Goal: Communication & Community: Answer question/provide support

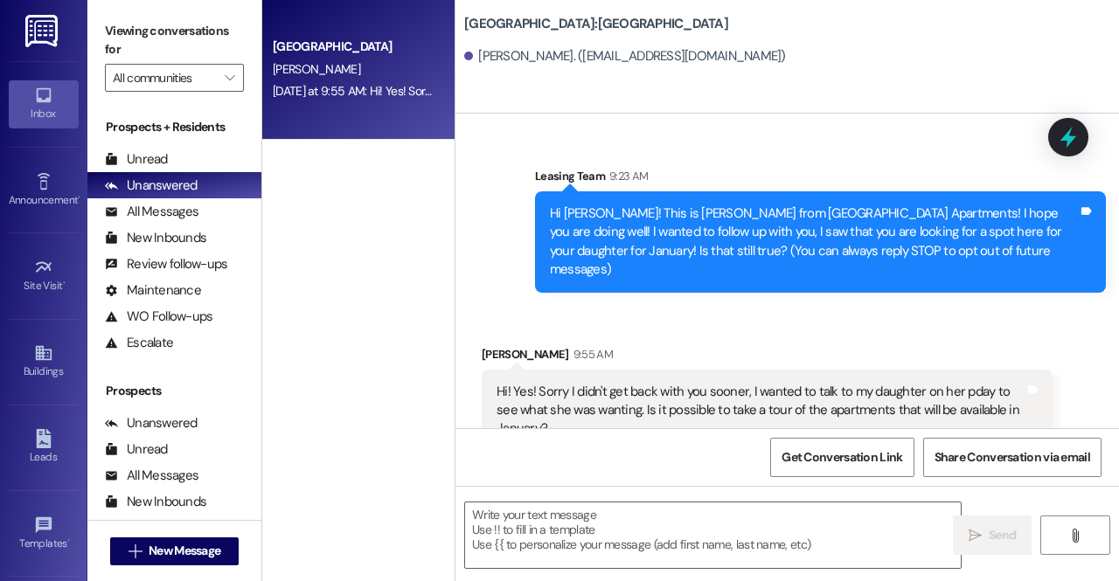
scroll to position [17, 0]
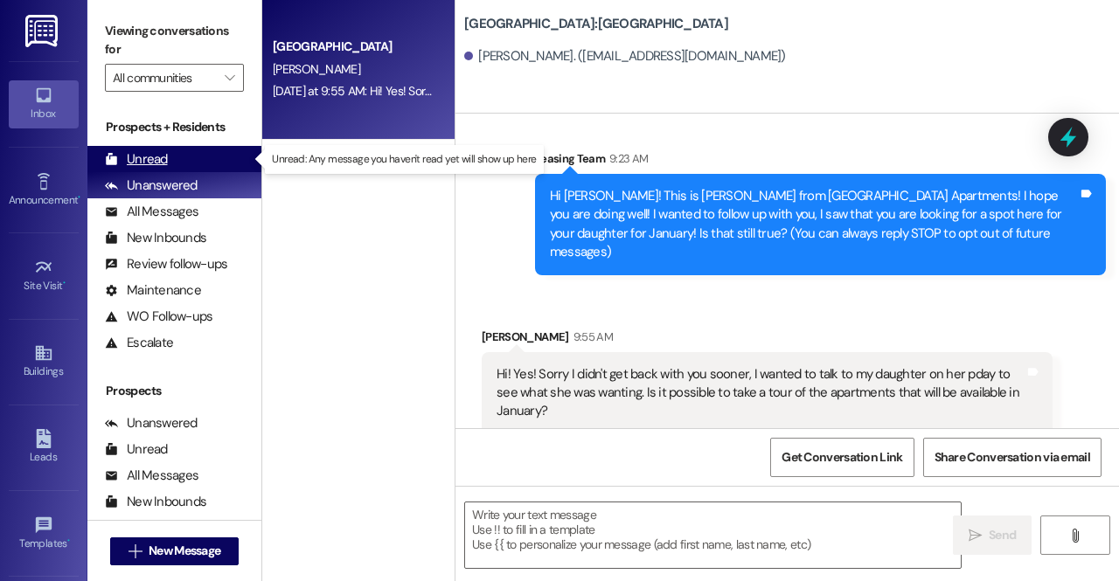
click at [155, 153] on div "Unread" at bounding box center [136, 159] width 63 height 18
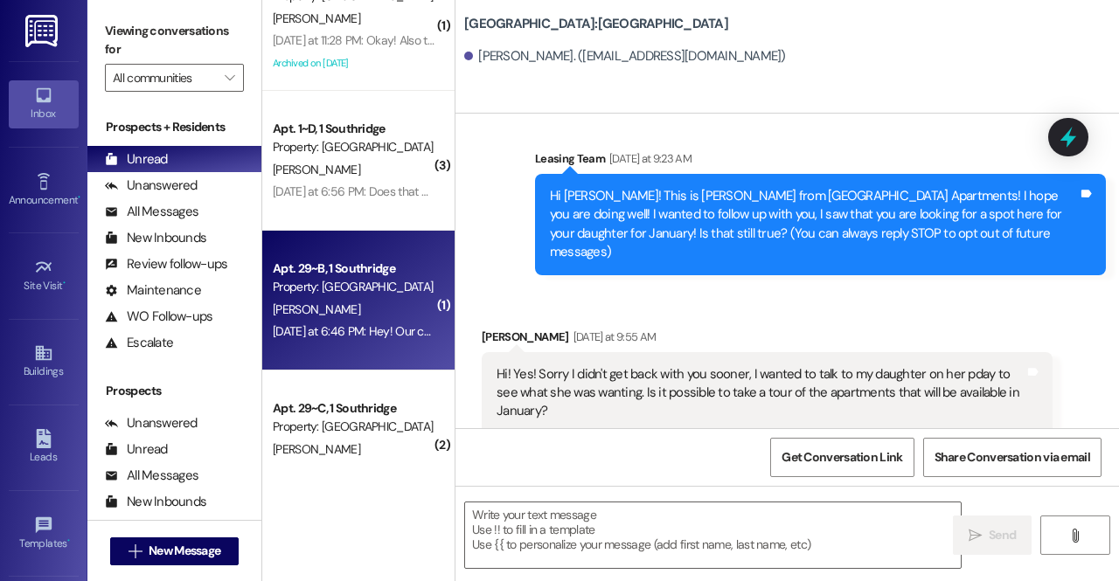
scroll to position [101, 0]
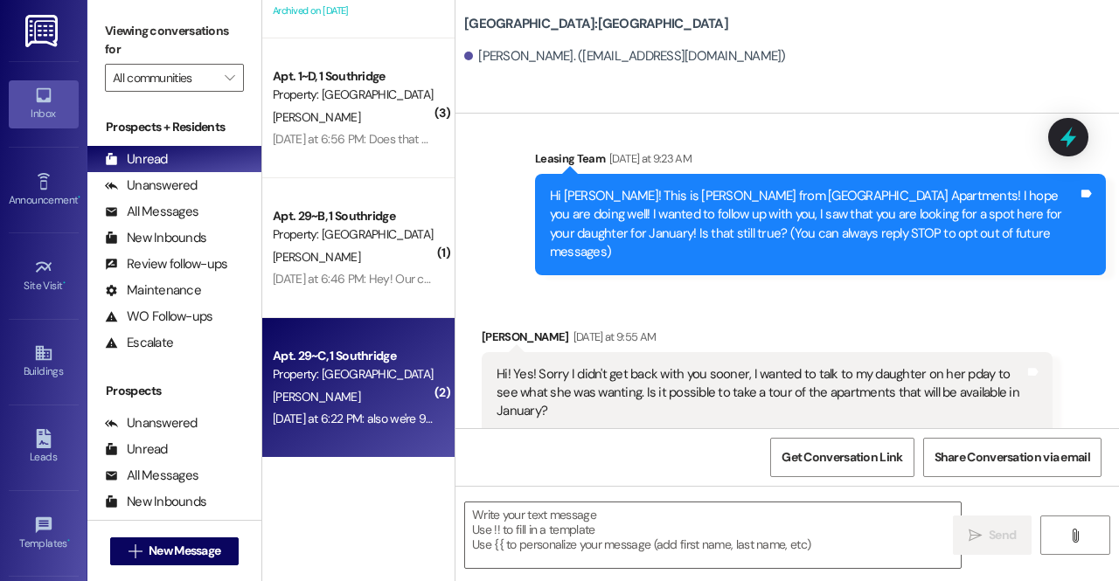
click at [383, 398] on div "[PERSON_NAME]" at bounding box center [353, 397] width 165 height 22
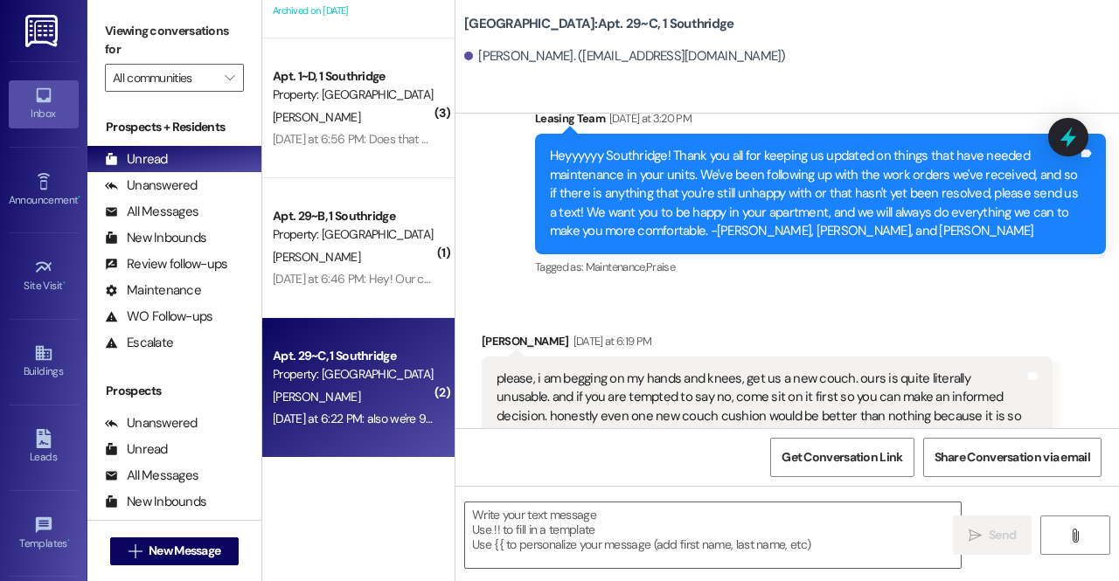
scroll to position [1472, 0]
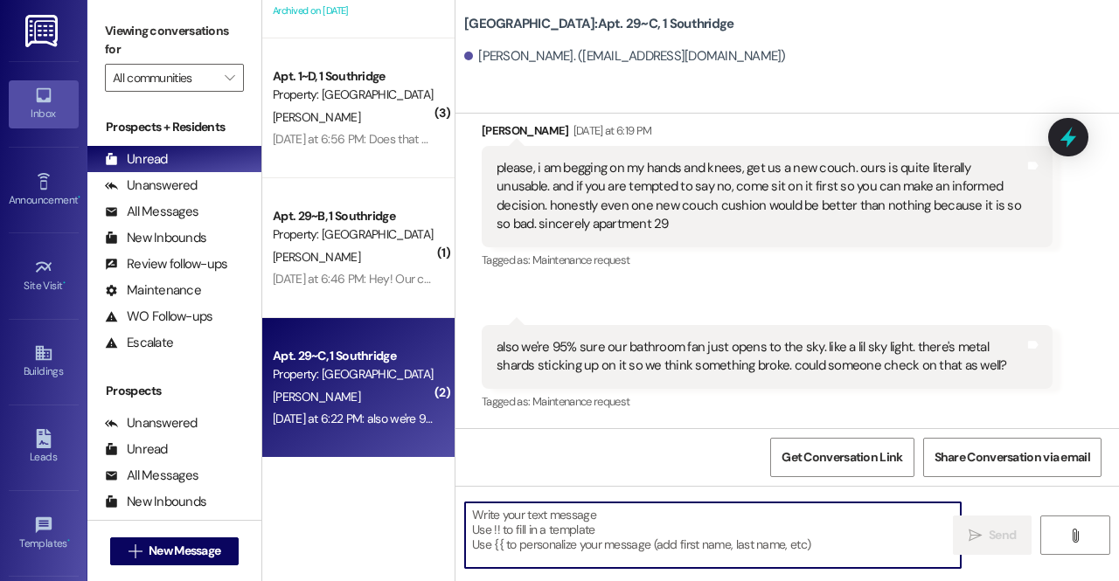
click at [535, 508] on textarea at bounding box center [713, 536] width 496 height 66
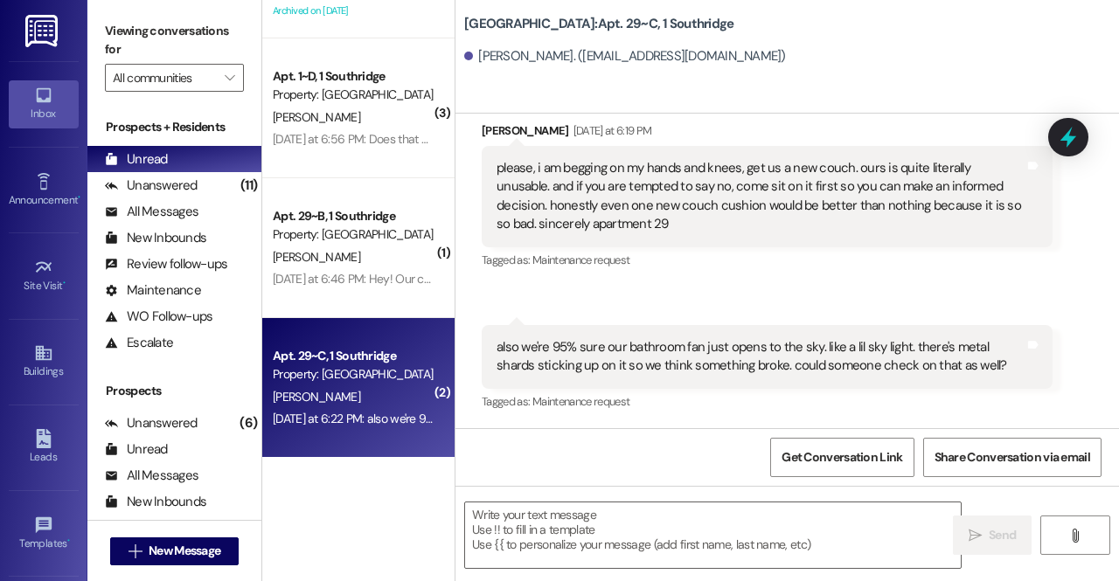
click at [697, 346] on div "also we're 95% sure our bathroom fan just opens to the sky. like a lil sky ligh…" at bounding box center [760, 357] width 528 height 38
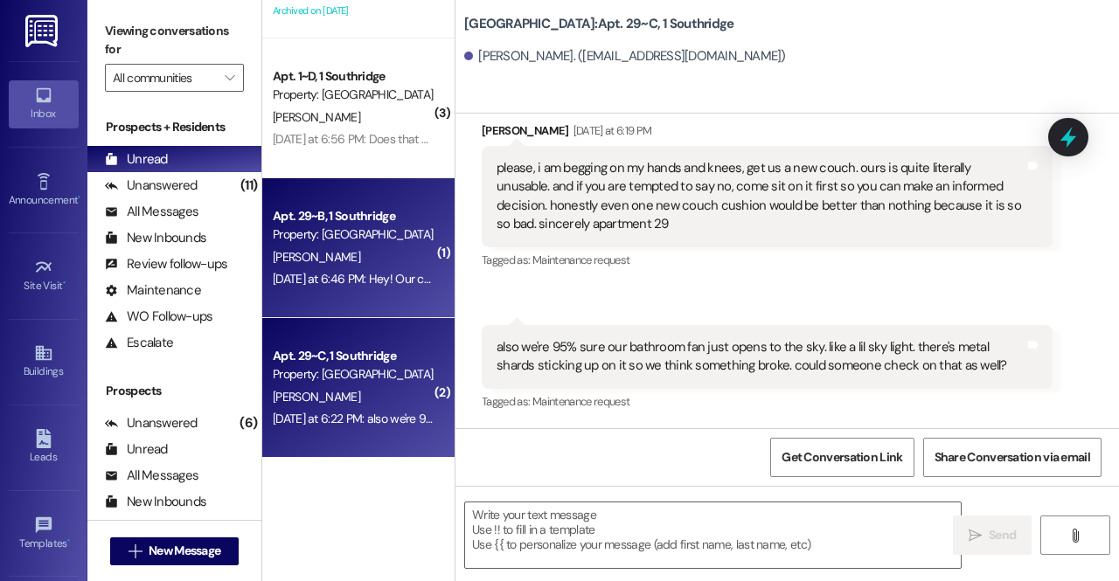
click at [397, 232] on div "Property: [GEOGRAPHIC_DATA]" at bounding box center [354, 234] width 162 height 18
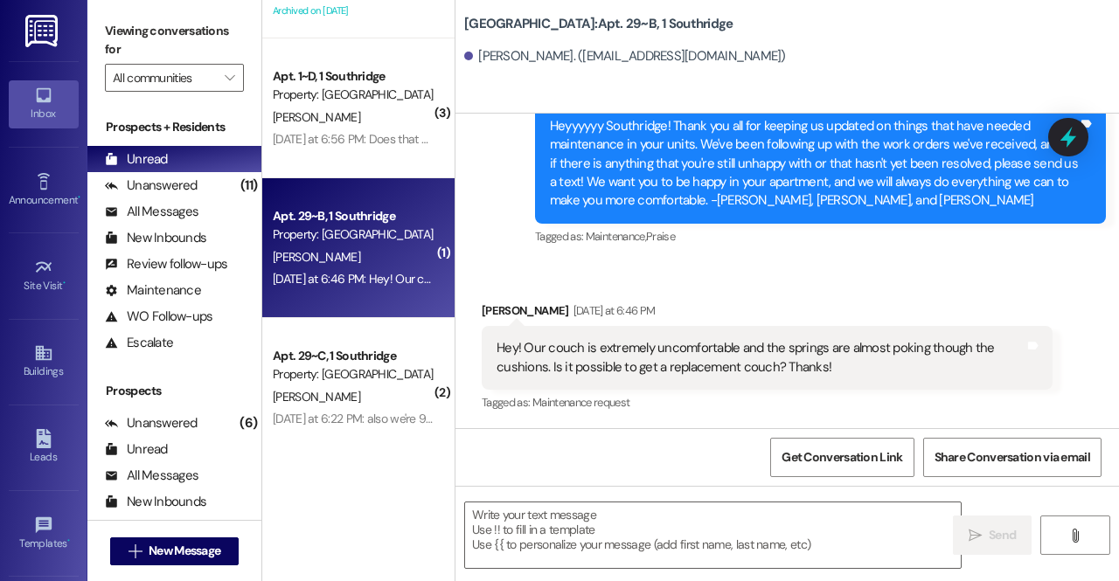
scroll to position [1515, 0]
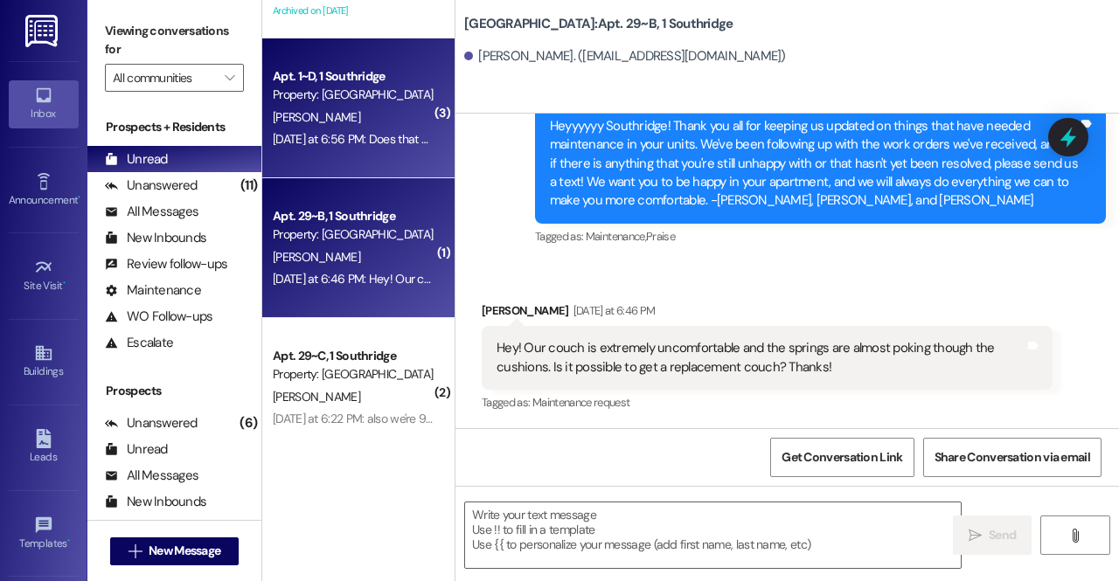
click at [348, 96] on div "Property: [GEOGRAPHIC_DATA]" at bounding box center [354, 95] width 162 height 18
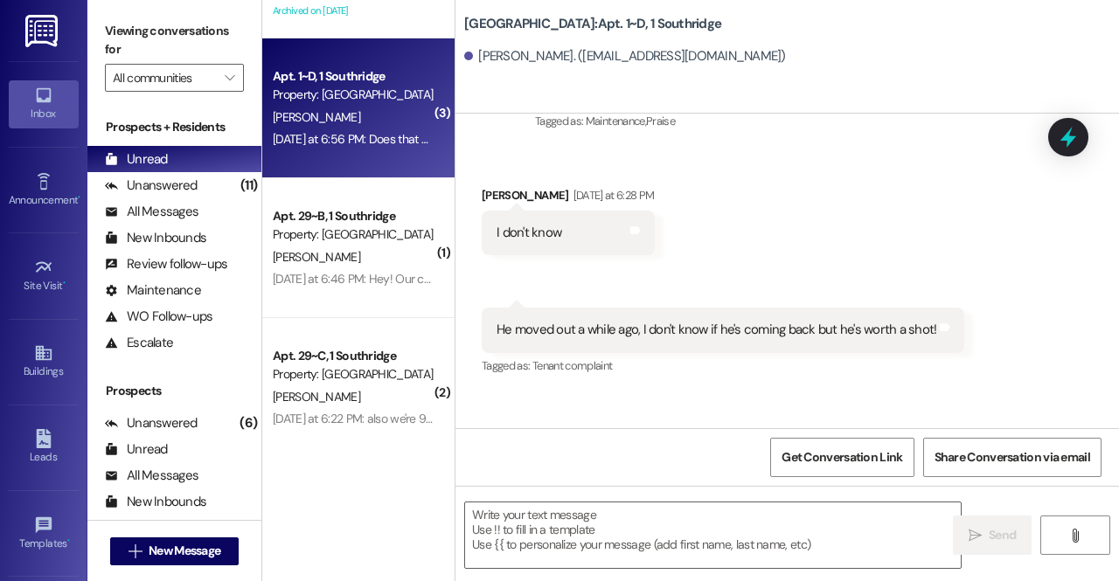
scroll to position [36072, 0]
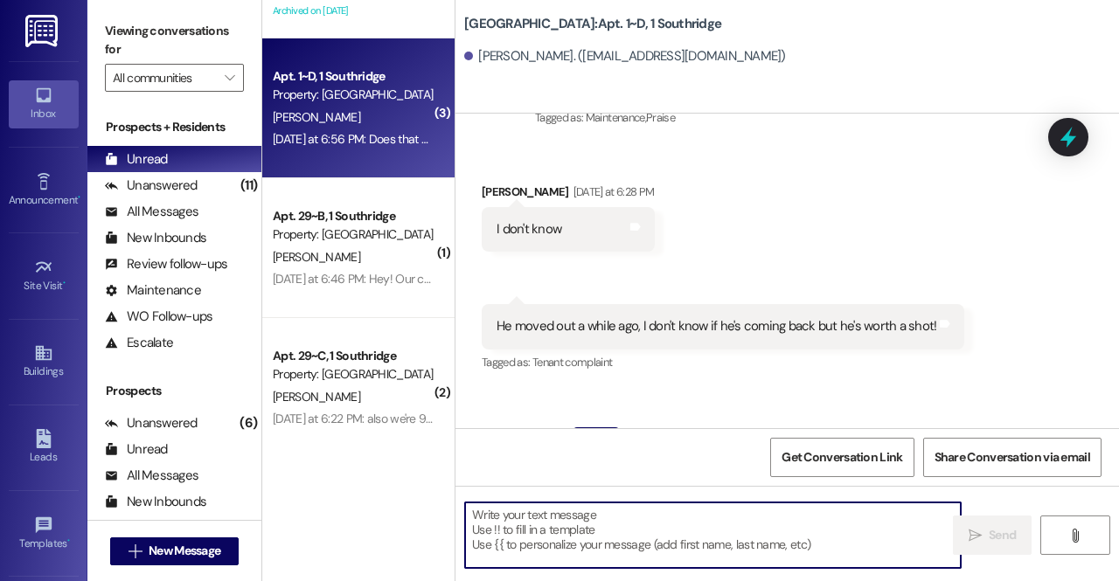
click at [565, 523] on textarea at bounding box center [713, 536] width 496 height 66
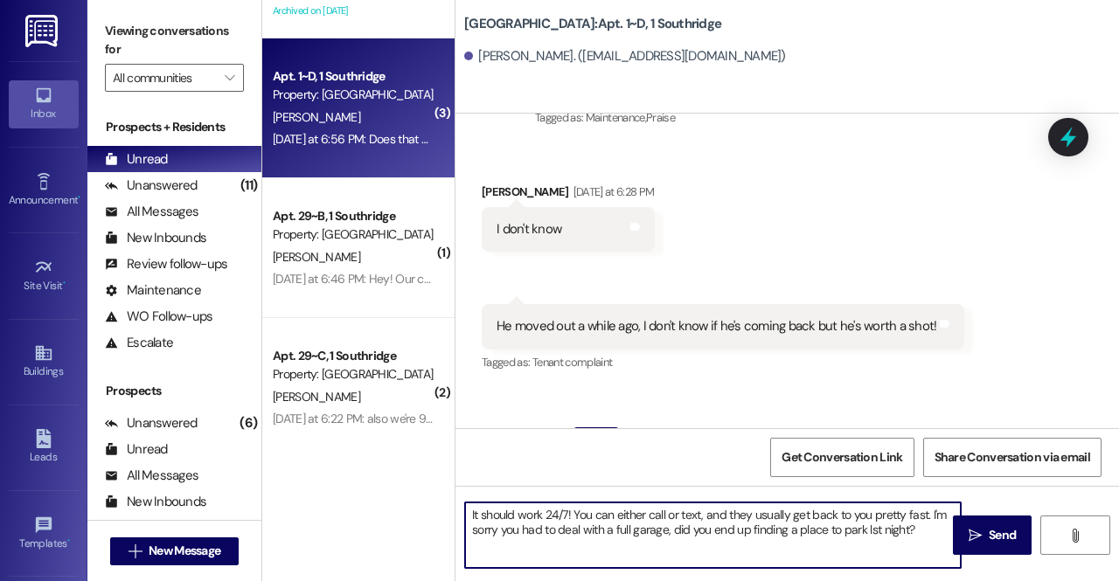
click at [865, 541] on textarea "It should work 24/7! You can either call or text, and they usually get back to …" at bounding box center [713, 536] width 496 height 66
type textarea "It should work 24/7! You can either call or text, and they usually get back to …"
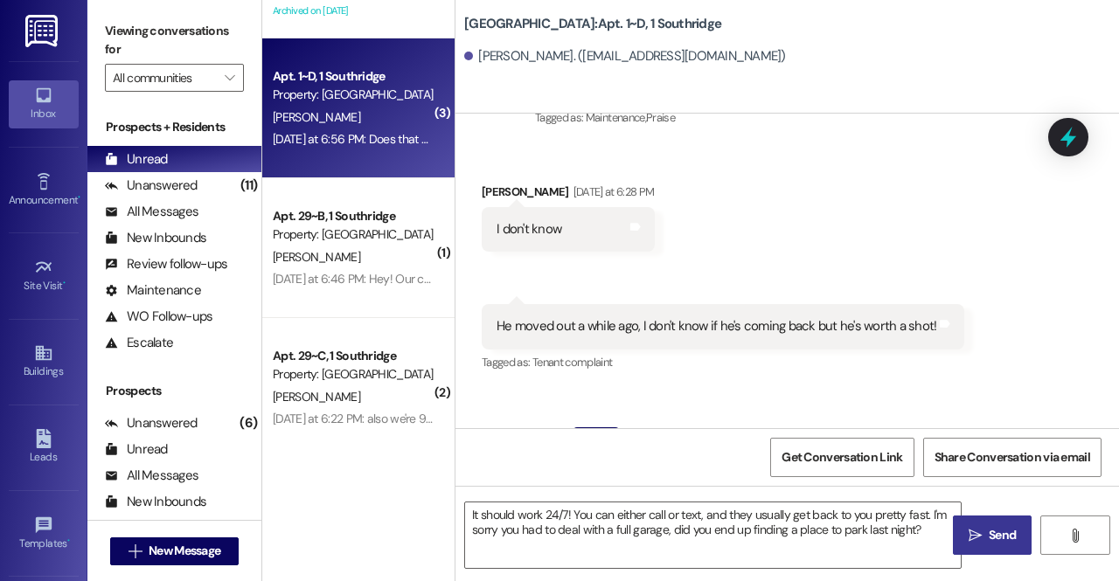
click at [986, 532] on span "Send" at bounding box center [1002, 535] width 34 height 18
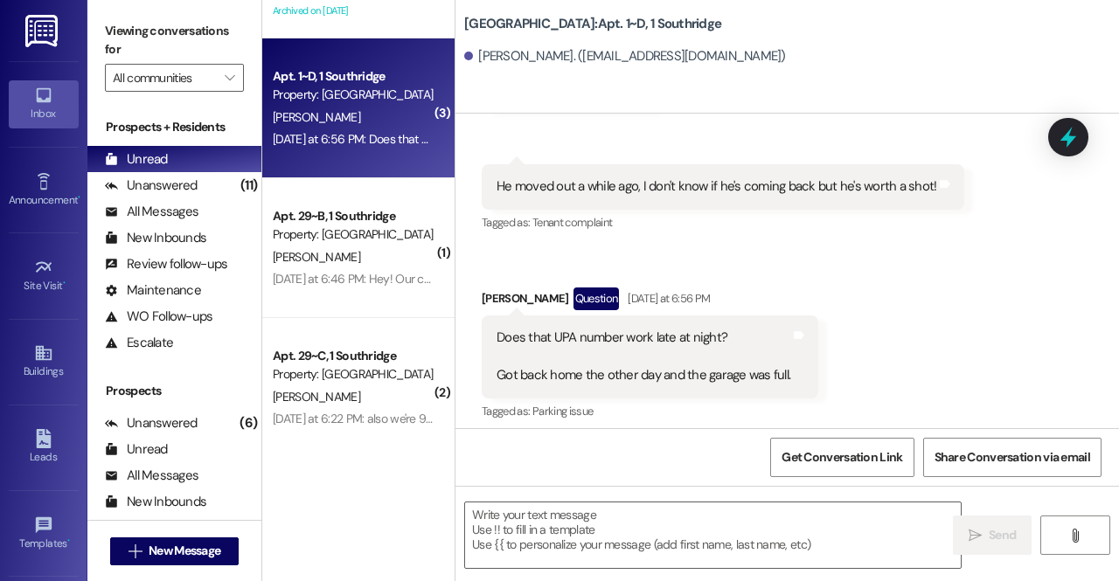
scroll to position [36214, 0]
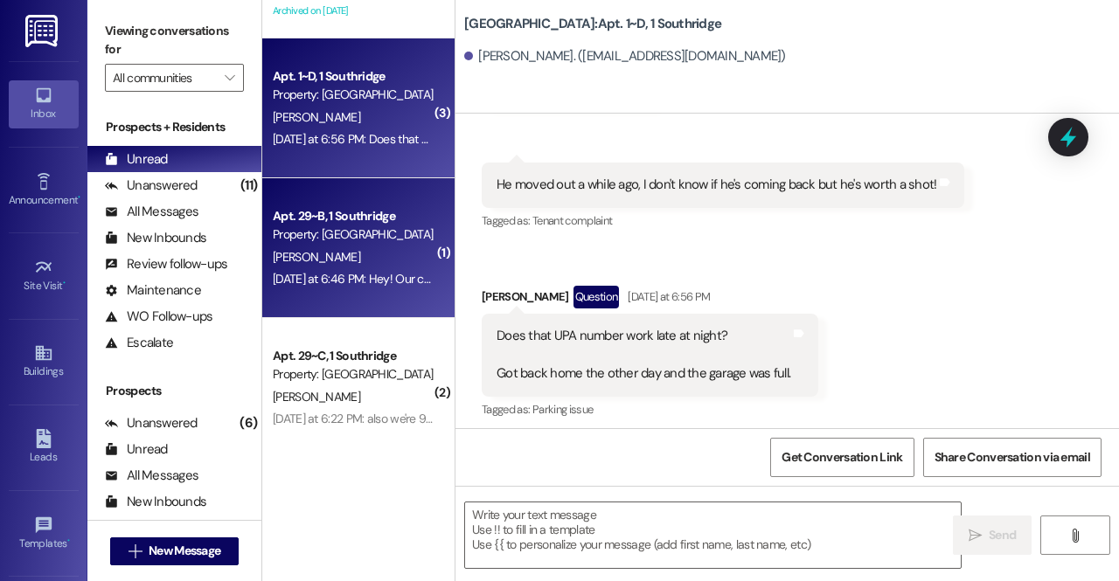
click at [357, 258] on div "[PERSON_NAME]" at bounding box center [353, 257] width 165 height 22
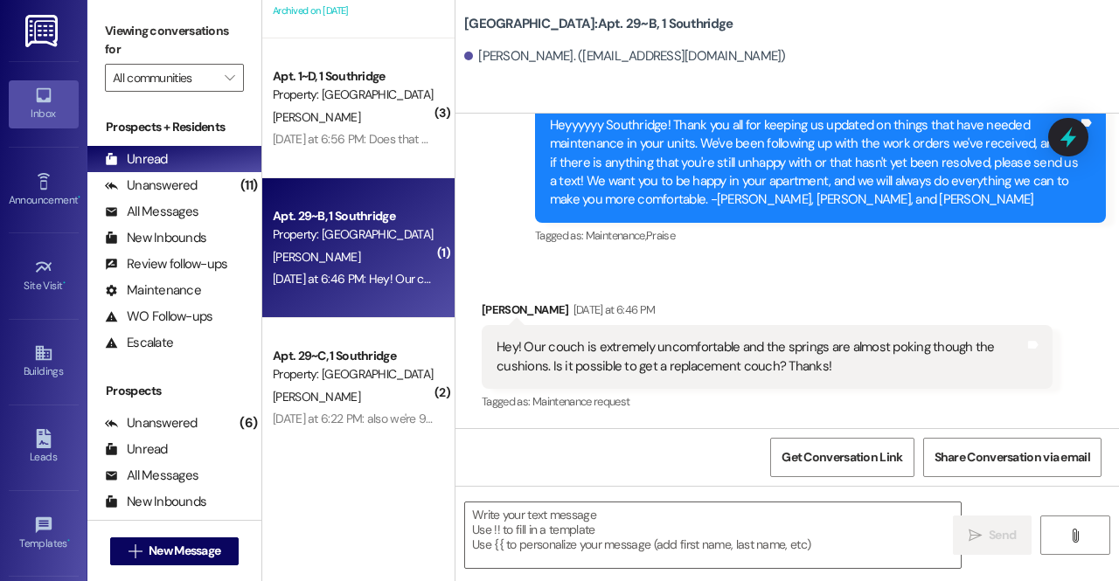
scroll to position [1515, 0]
click at [357, 258] on div "[PERSON_NAME]" at bounding box center [353, 257] width 165 height 22
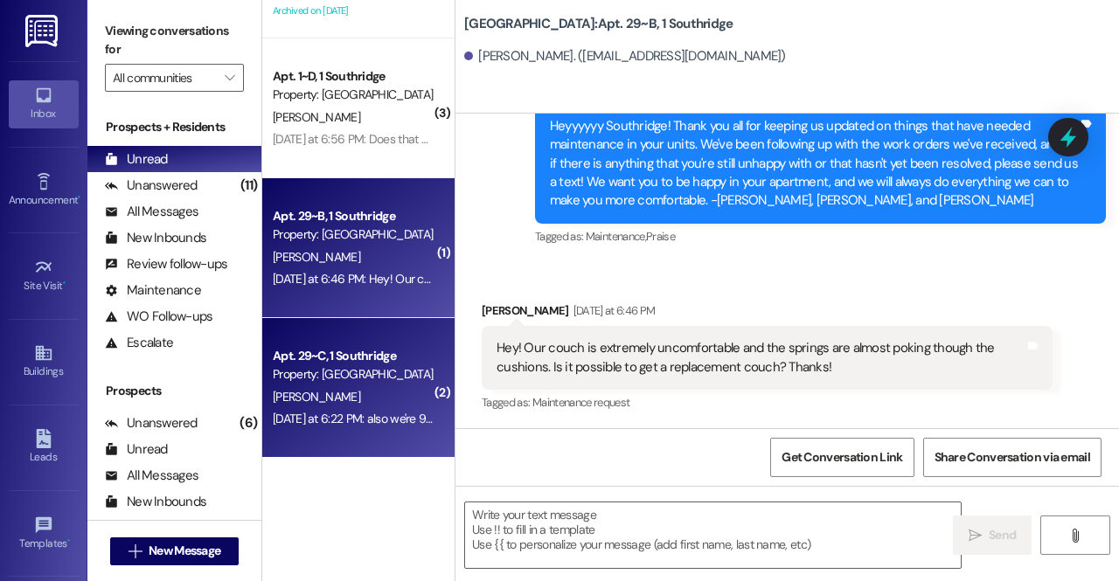
click at [341, 361] on div "Apt. 29~C, 1 Southridge" at bounding box center [354, 356] width 162 height 18
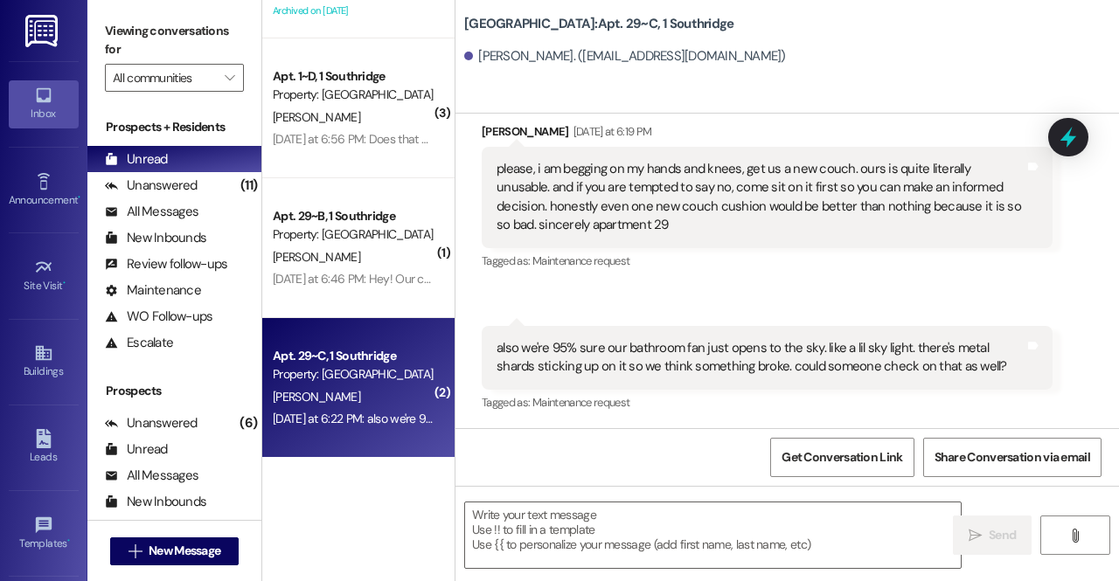
scroll to position [1472, 0]
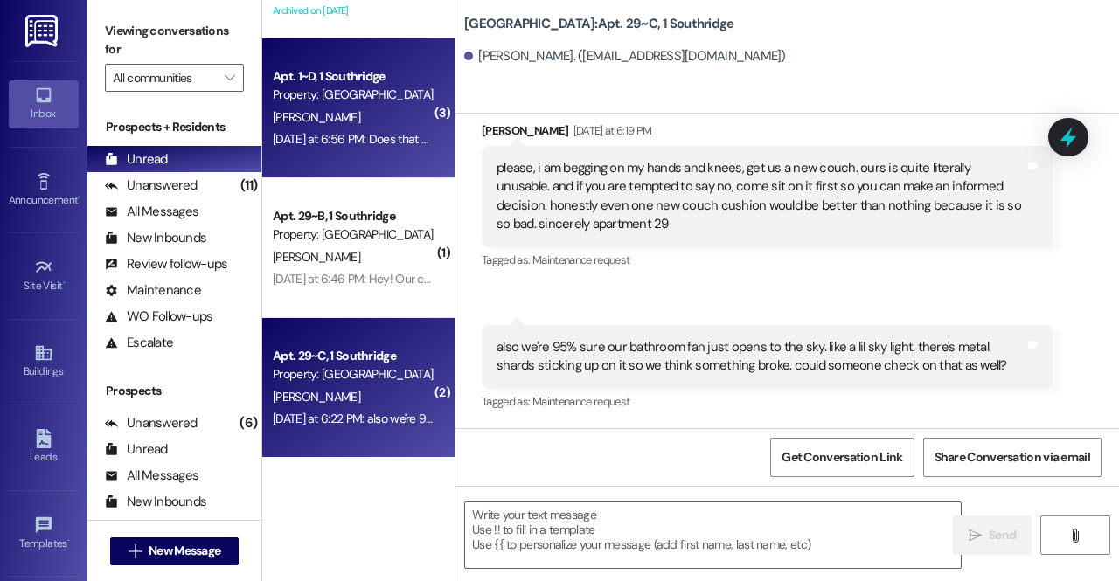
click at [306, 118] on span "[PERSON_NAME]" at bounding box center [316, 117] width 87 height 16
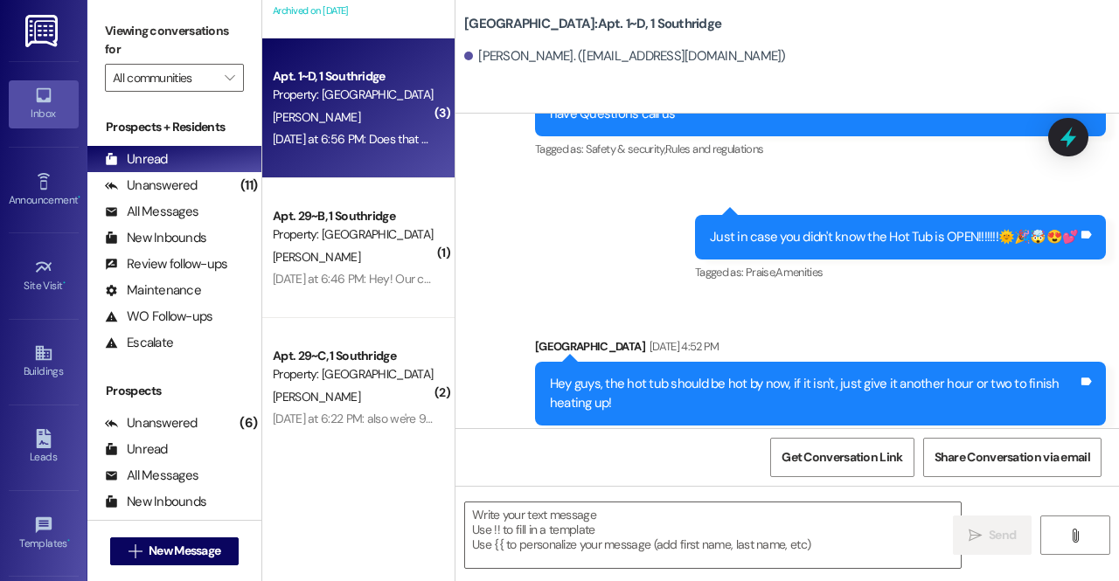
scroll to position [36214, 0]
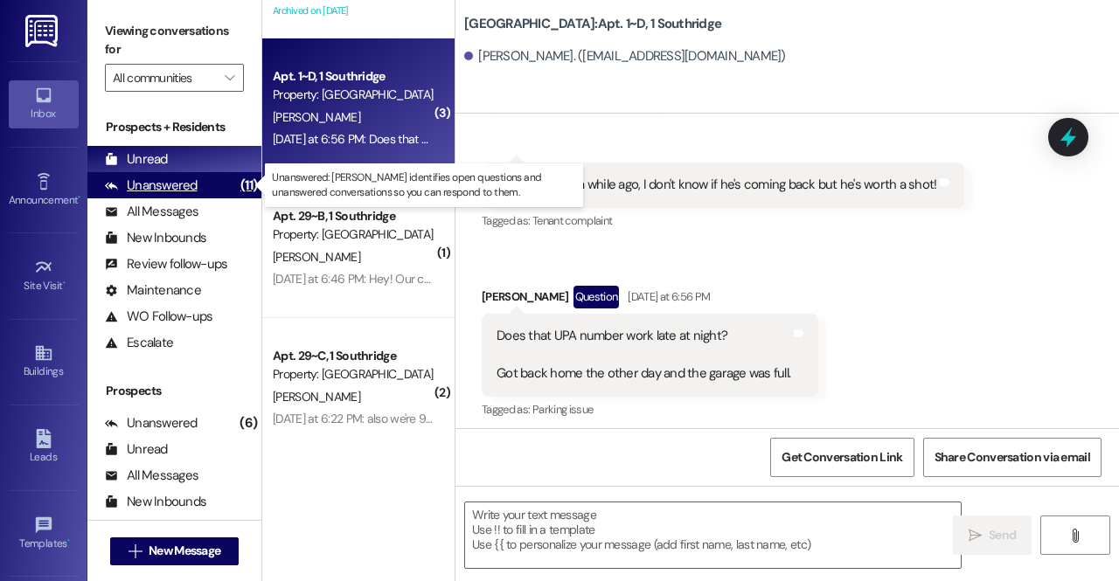
click at [198, 188] on div "Unanswered (11)" at bounding box center [174, 185] width 174 height 26
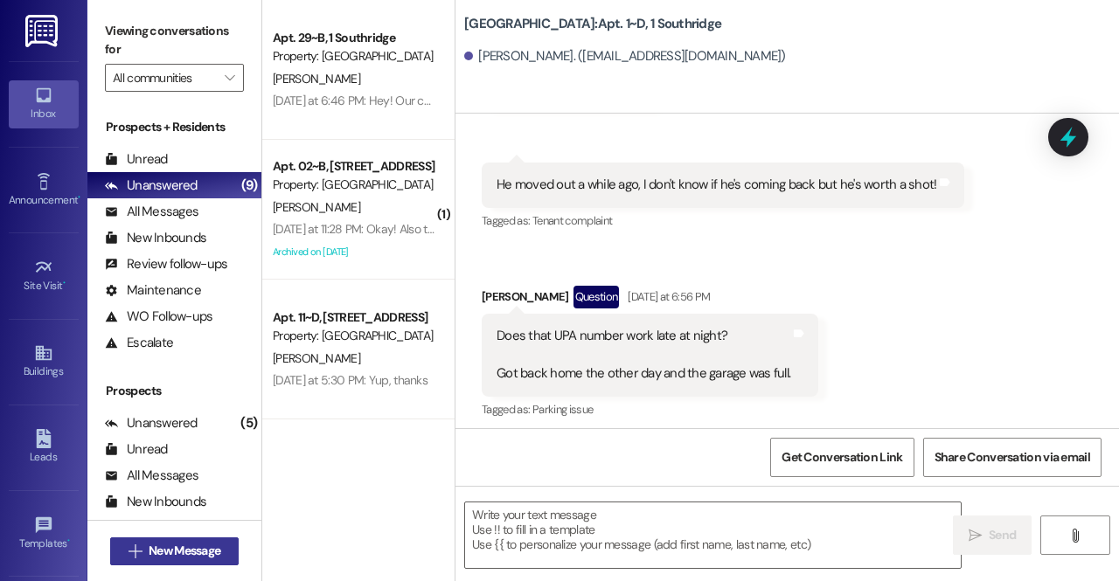
click at [178, 551] on span "New Message" at bounding box center [185, 551] width 72 height 18
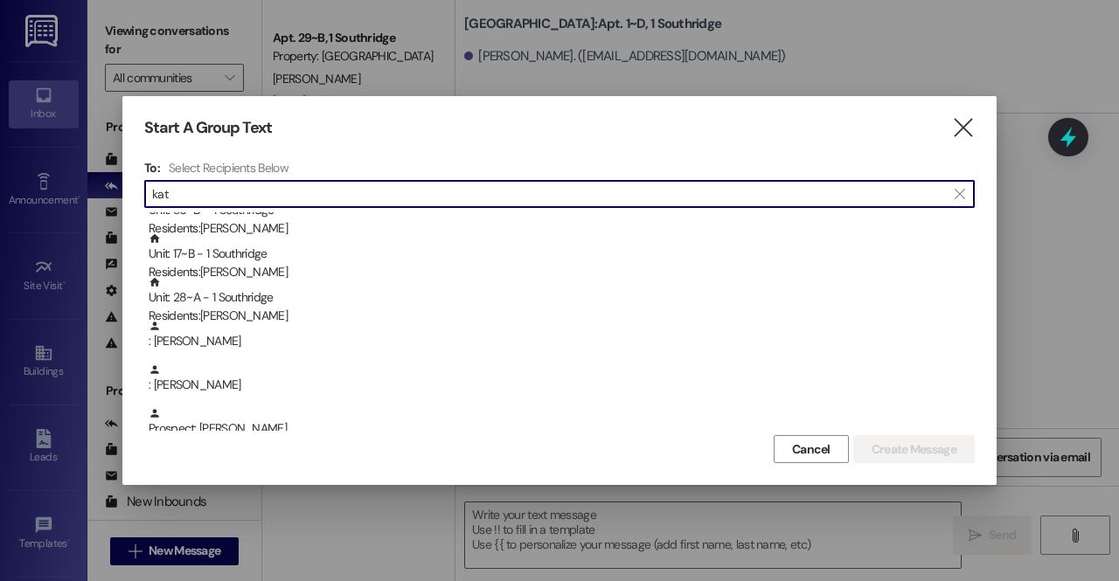
scroll to position [197, 0]
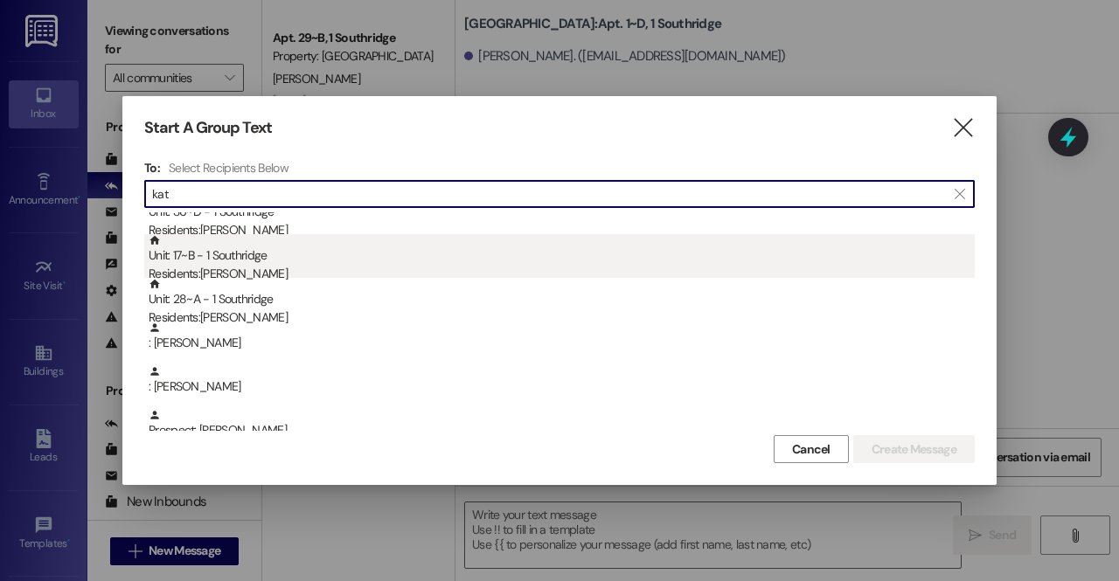
type input "kat"
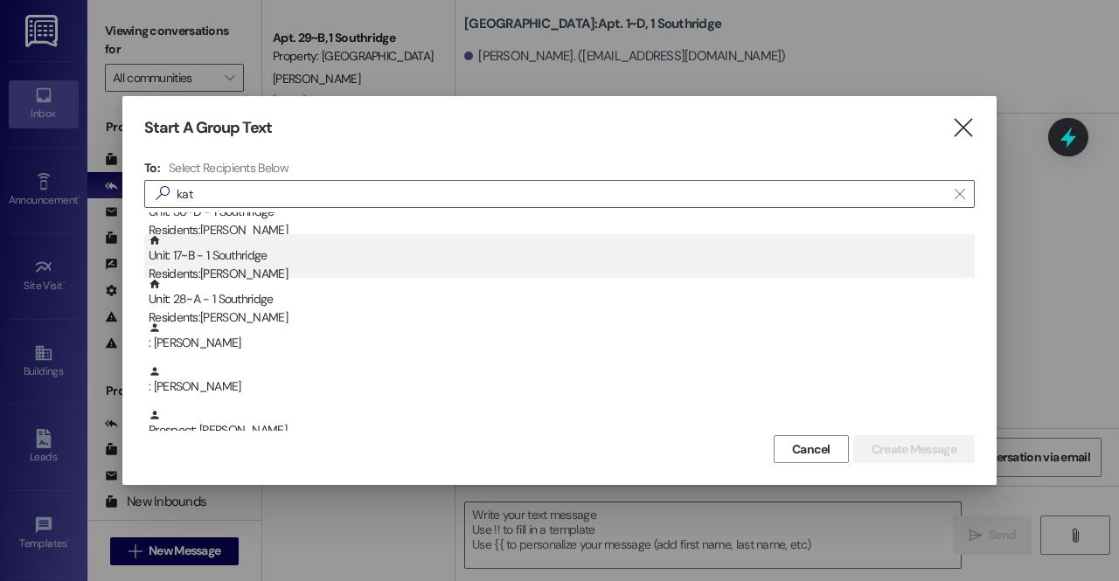
click at [247, 256] on div "Unit: 17~B - 1 Southridge Residents: [PERSON_NAME]" at bounding box center [562, 259] width 826 height 50
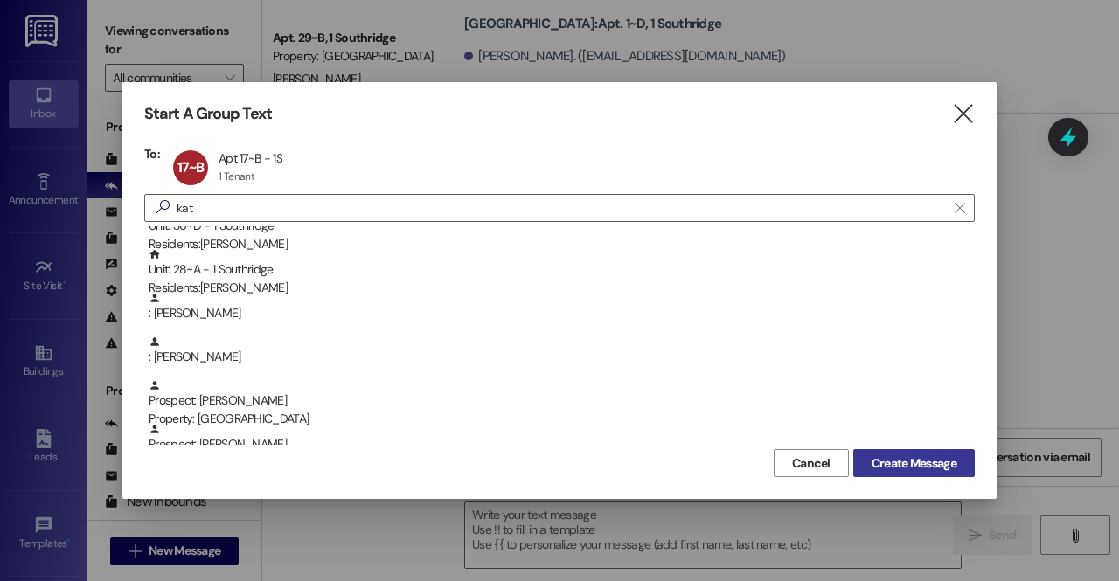
click at [939, 461] on span "Create Message" at bounding box center [913, 463] width 85 height 18
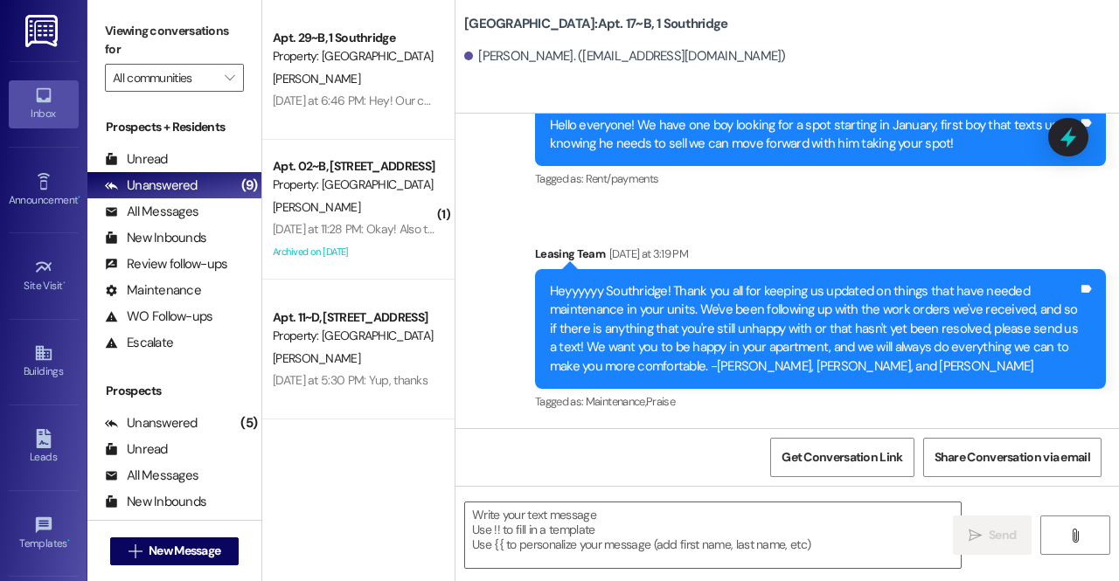
scroll to position [6367, 0]
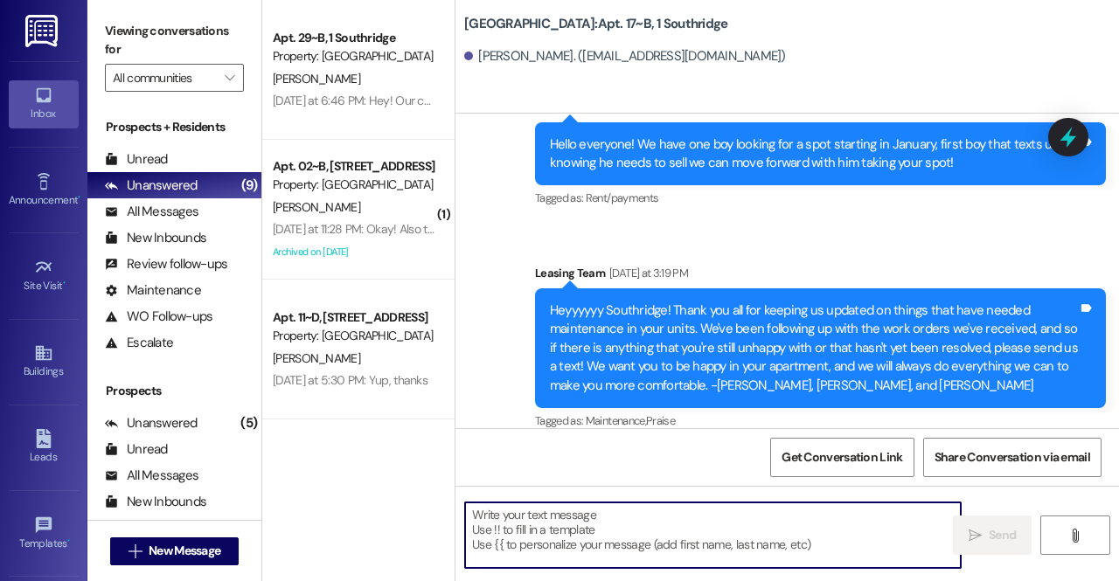
click at [622, 554] on textarea at bounding box center [713, 536] width 496 height 66
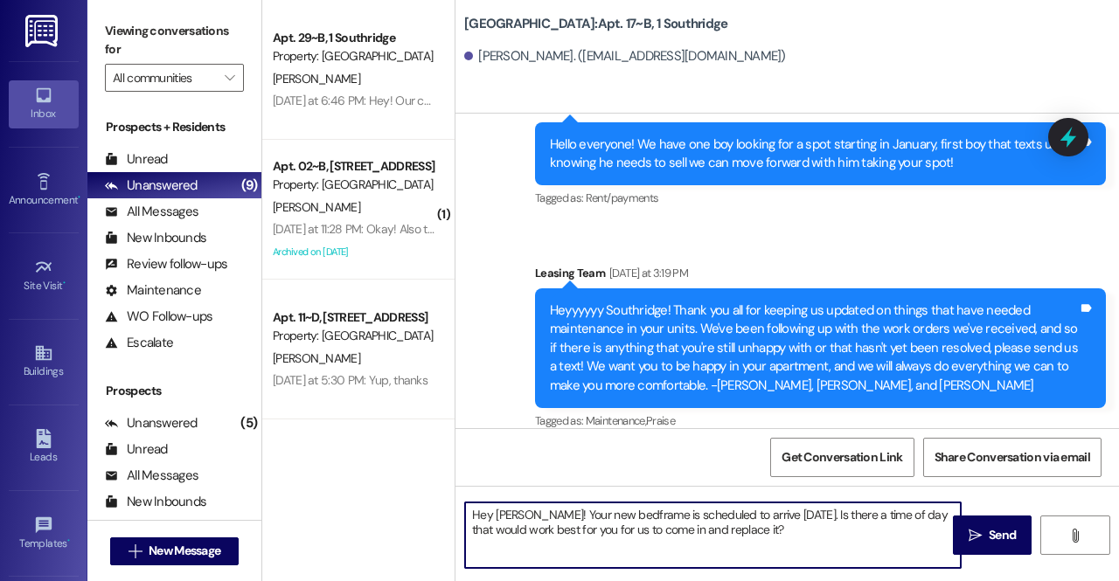
click at [624, 530] on textarea "Hey [PERSON_NAME]! Your new bedframe is scheduled to arrive [DATE]. Is there a …" at bounding box center [713, 536] width 496 height 66
click at [666, 525] on textarea "Hey [PERSON_NAME]! Your new bedframe is scheduled to arrive [DATE]. Is there a …" at bounding box center [713, 536] width 496 height 66
click at [815, 541] on textarea "Hey [PERSON_NAME]! Your new bedframe is scheduled to arrive [DATE]. Is there a …" at bounding box center [713, 536] width 496 height 66
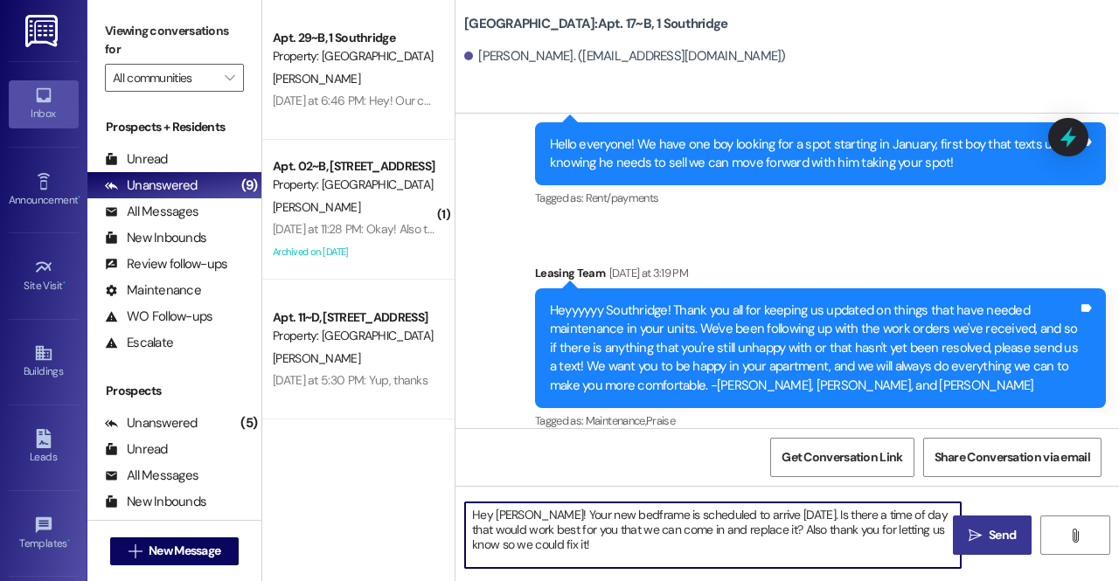
type textarea "Hey [PERSON_NAME]! Your new bedframe is scheduled to arrive [DATE]. Is there a …"
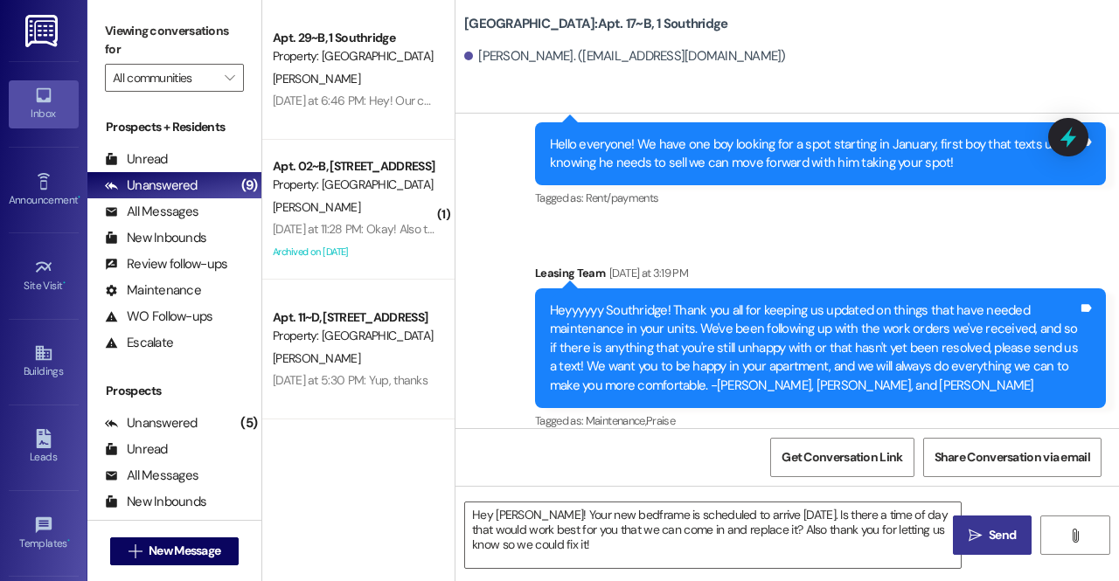
click at [993, 531] on span "Send" at bounding box center [1001, 535] width 27 height 18
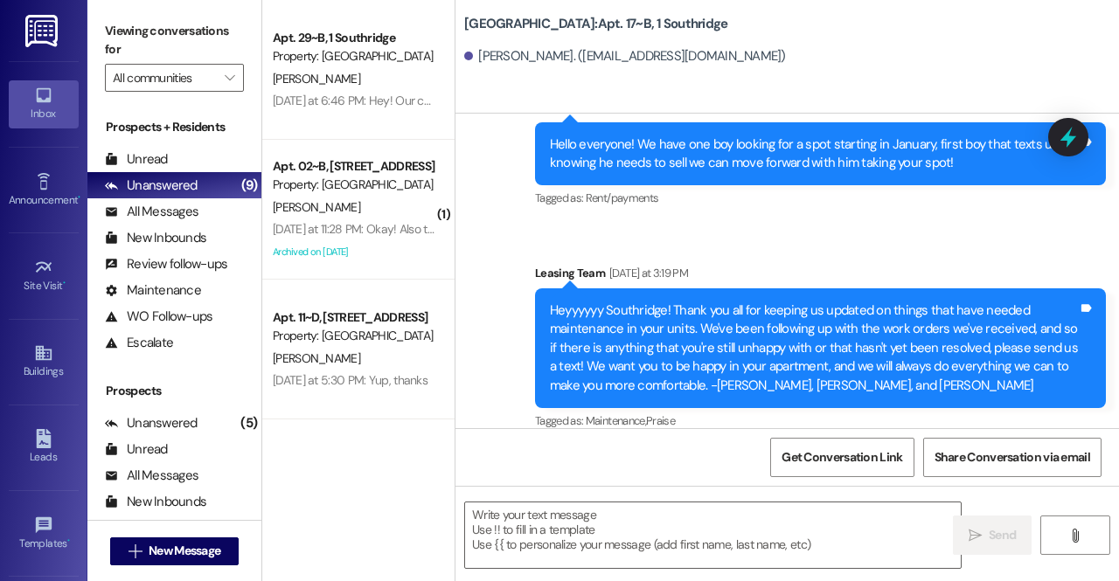
scroll to position [6526, 0]
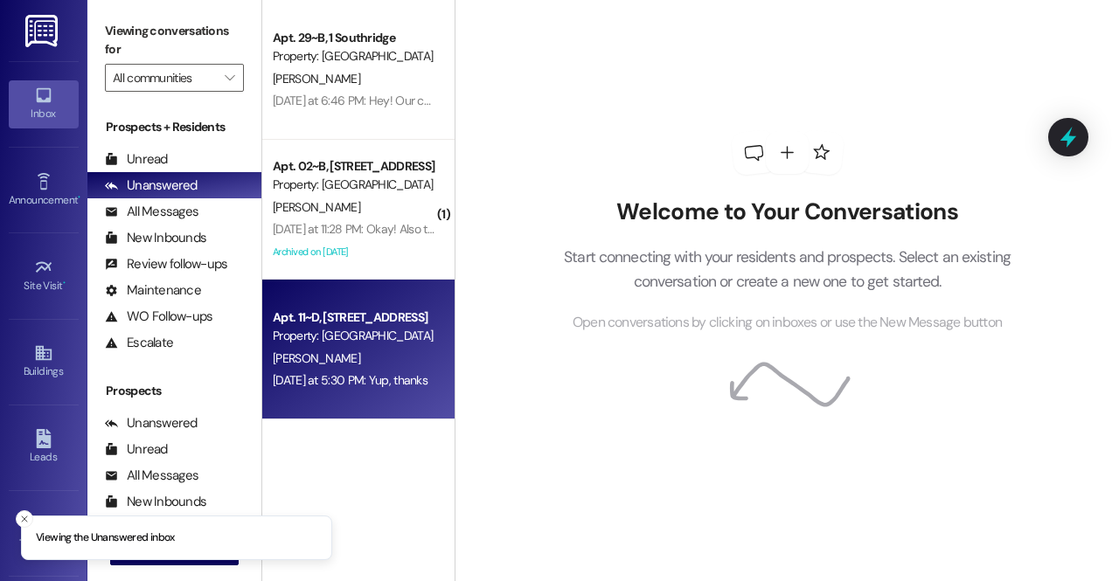
click at [378, 387] on div "Yesterday at 5:30 PM: Yup, thanks Yesterday at 5:30 PM: Yup, thanks" at bounding box center [350, 380] width 155 height 16
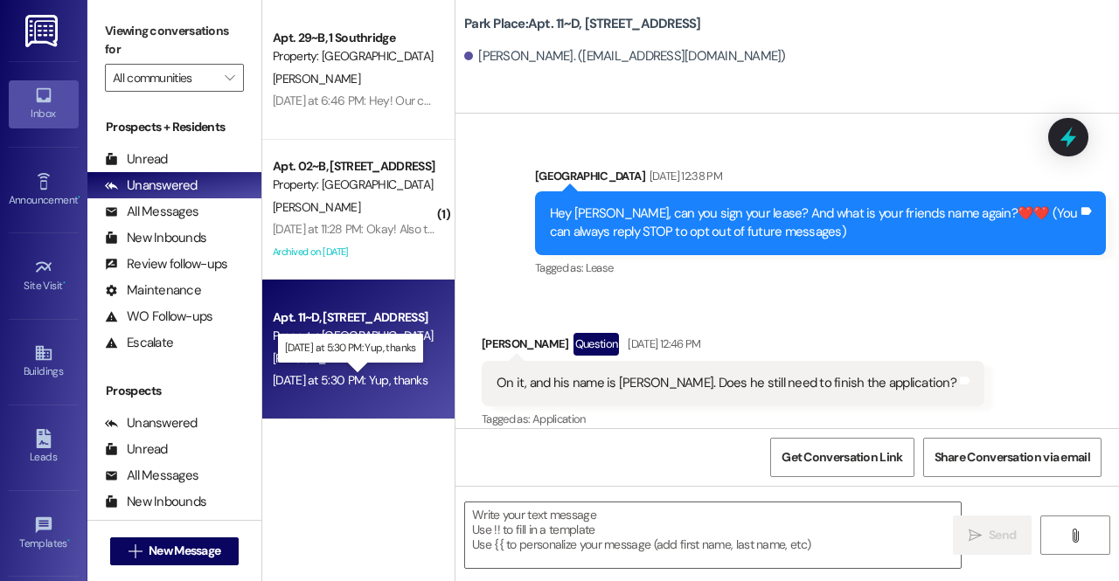
scroll to position [28281, 0]
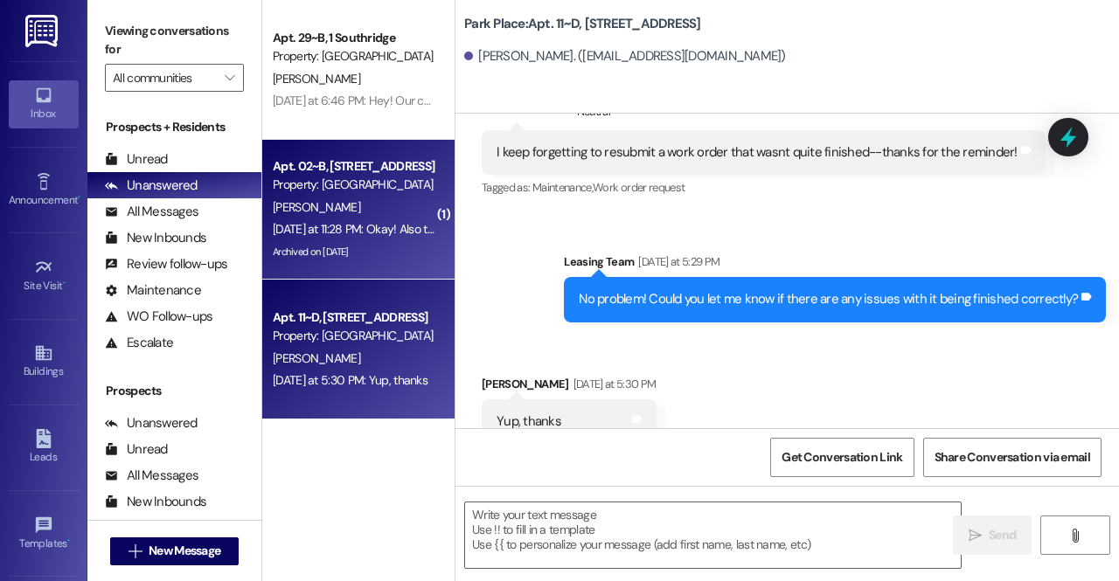
click at [308, 261] on div "Archived on [DATE]" at bounding box center [353, 252] width 165 height 22
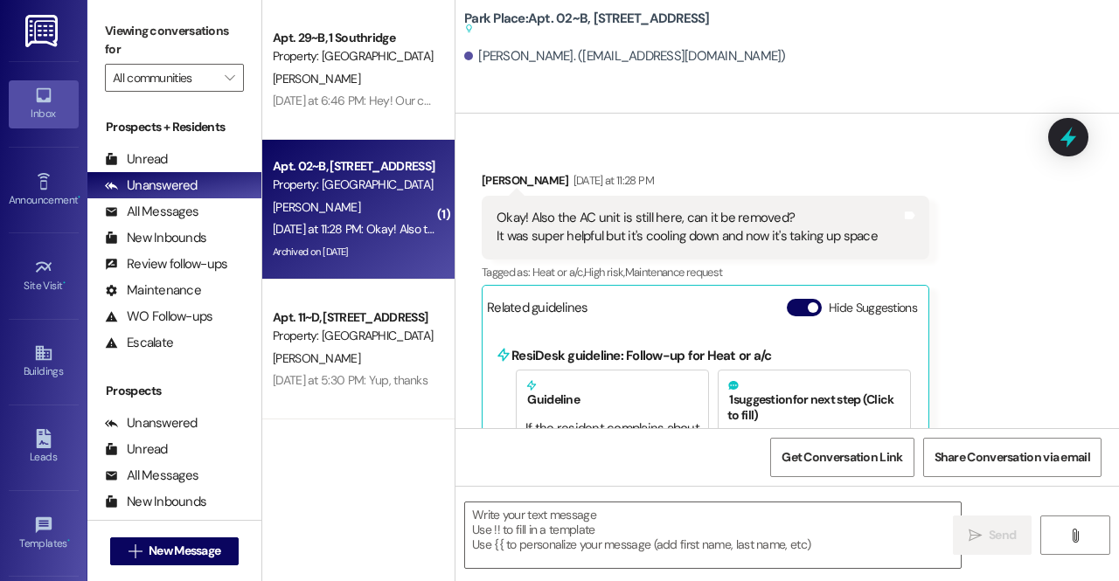
scroll to position [28, 0]
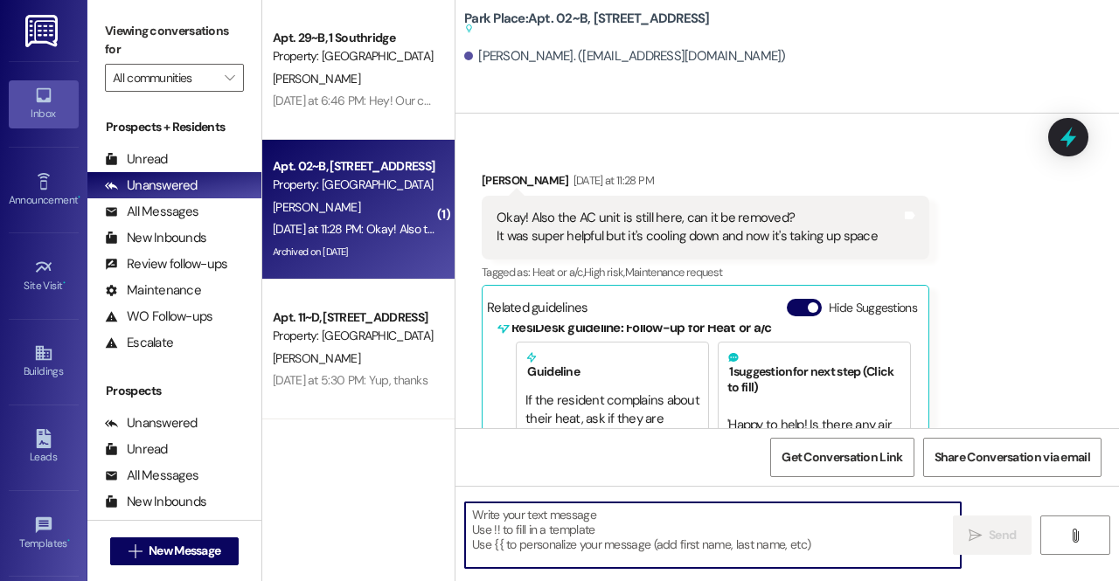
click at [614, 533] on textarea at bounding box center [713, 536] width 496 height 66
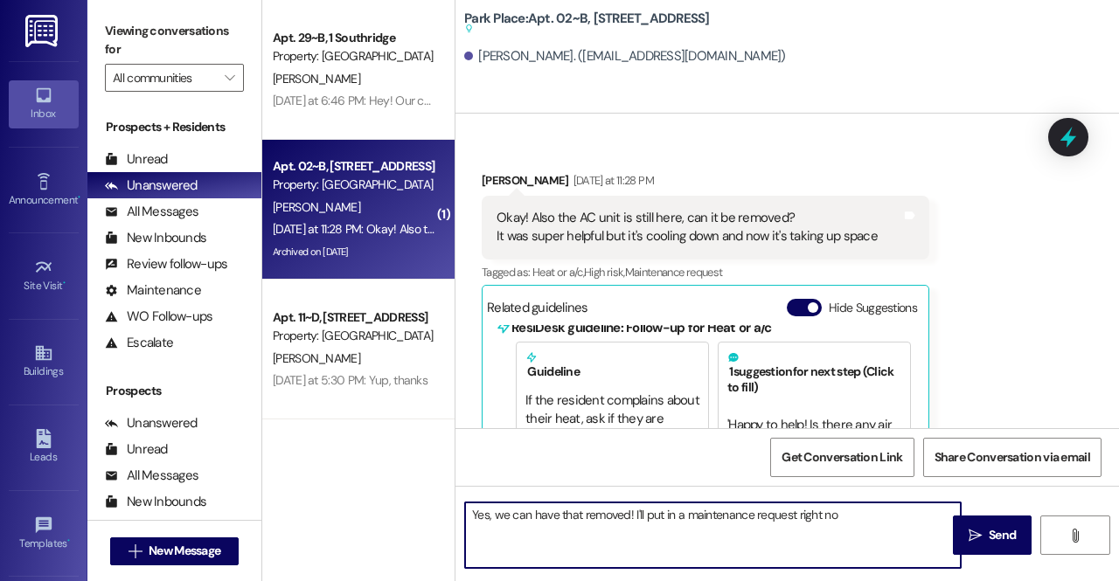
type textarea "Yes, we can have that removed! I'll put in a maintenance request right now"
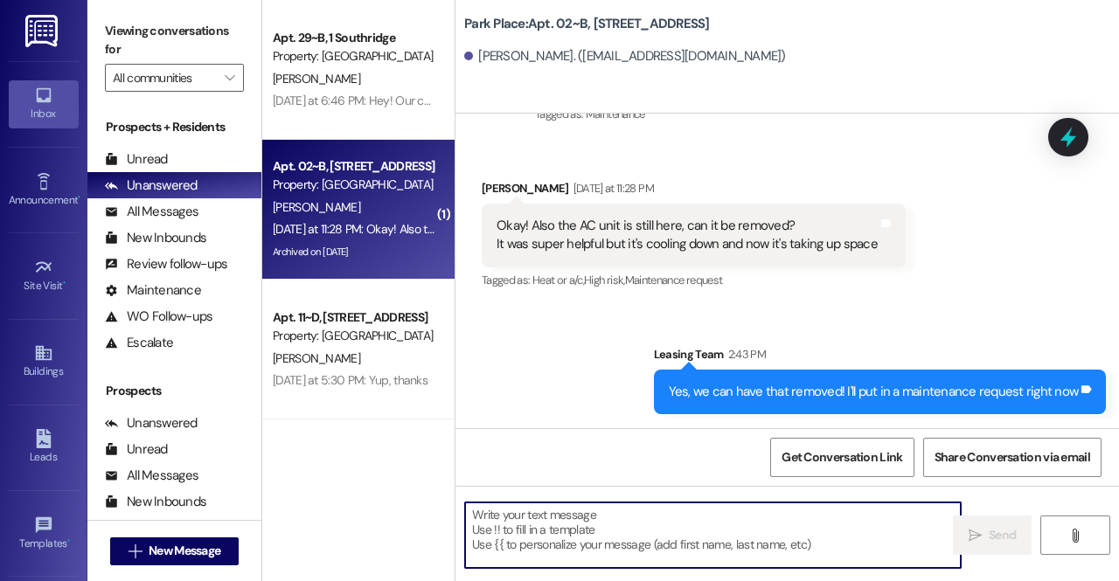
scroll to position [73609, 0]
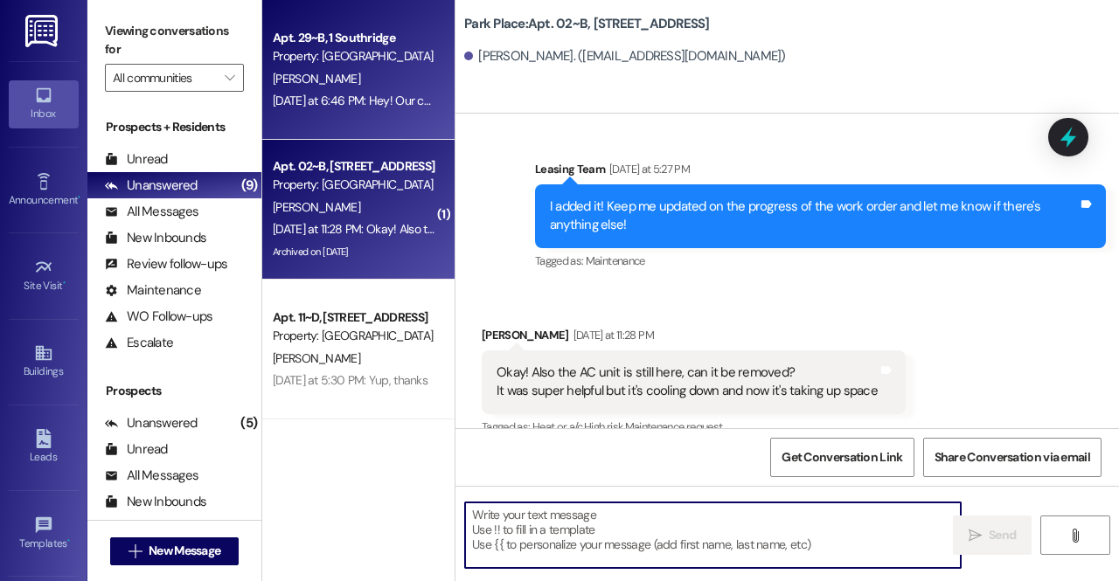
click at [360, 84] on div "[PERSON_NAME]" at bounding box center [353, 79] width 165 height 22
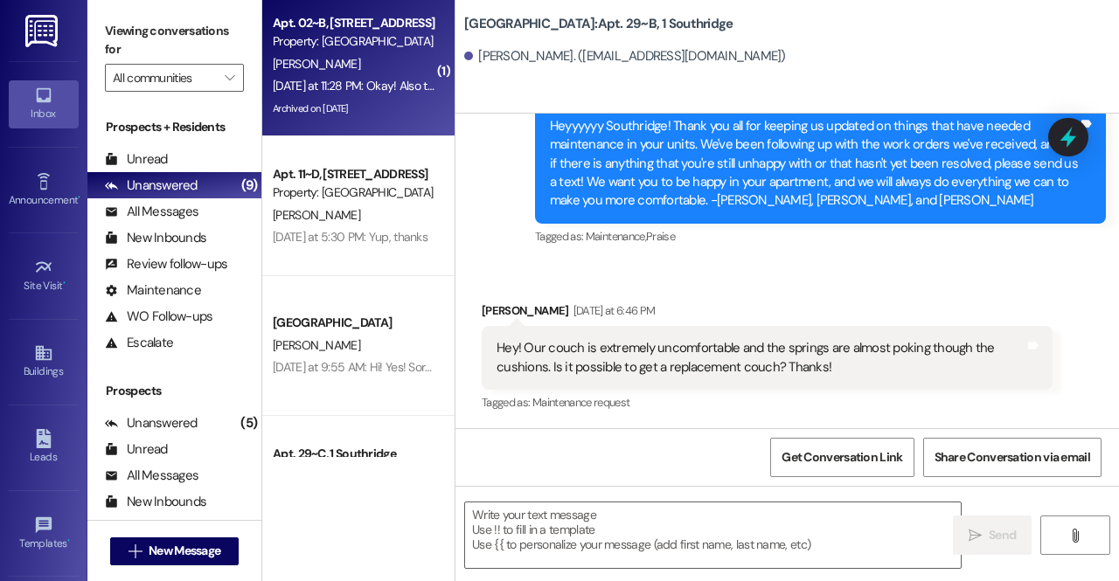
scroll to position [241, 0]
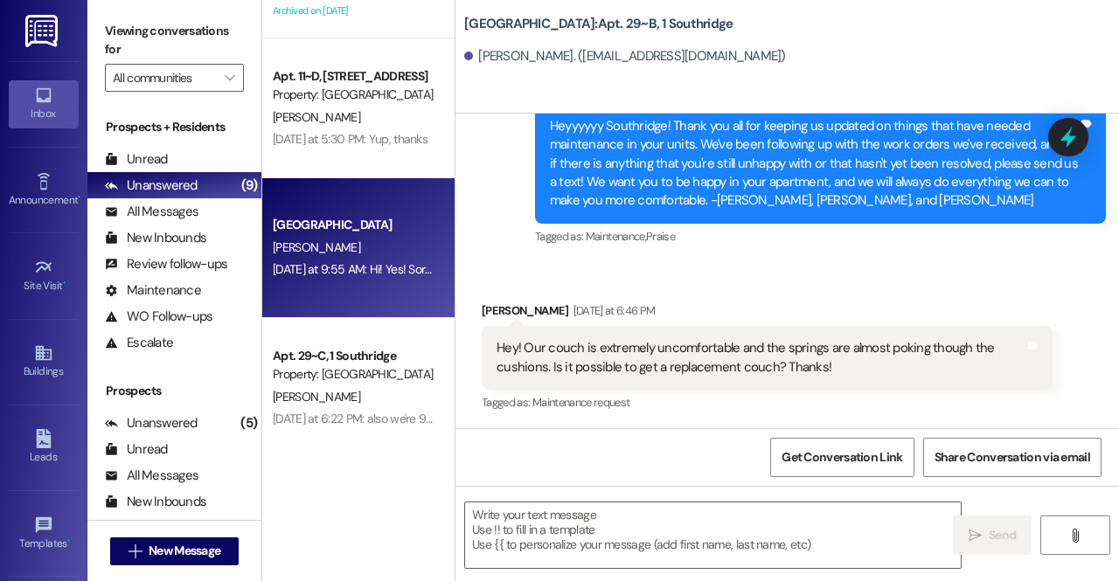
click at [371, 267] on div "Yesterday at 9:55 AM: Hi! Yes! Sorry I didn't get back with you sooner, I wante…" at bounding box center [825, 269] width 1104 height 16
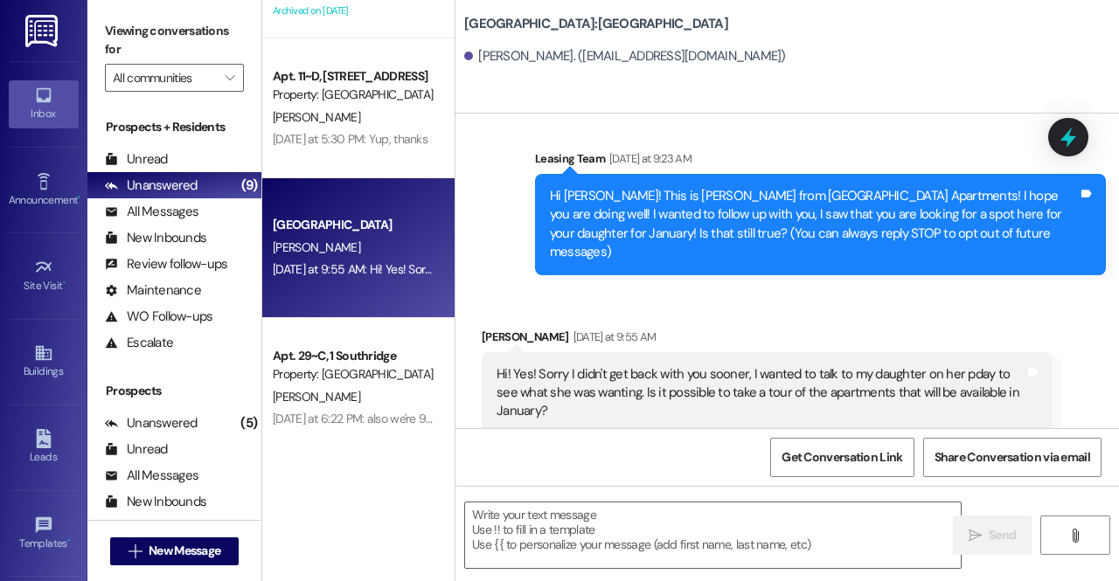
scroll to position [17, 0]
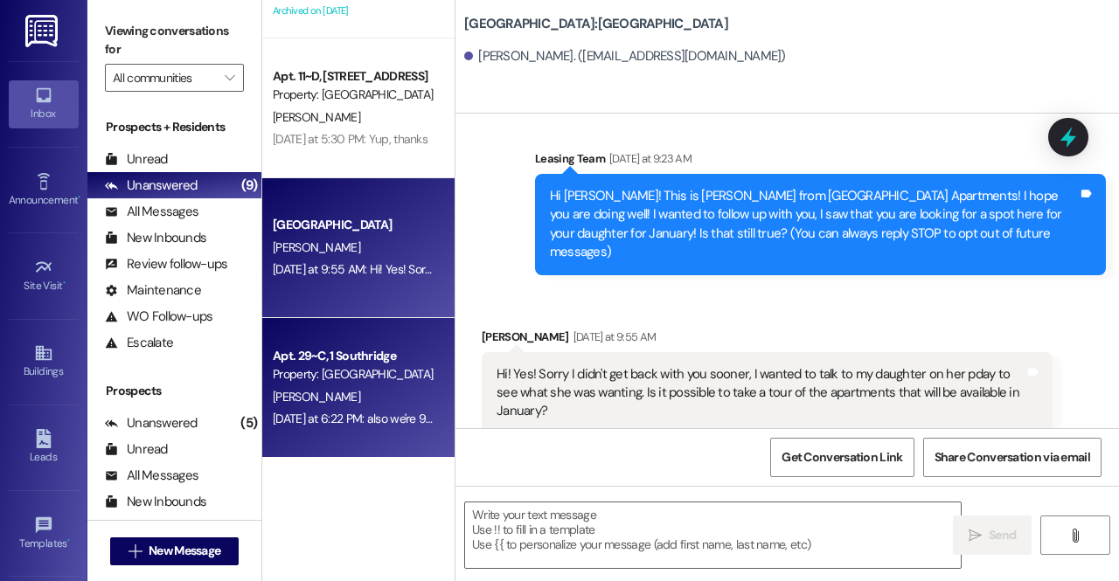
click at [344, 365] on div "Property: [GEOGRAPHIC_DATA]" at bounding box center [354, 374] width 162 height 18
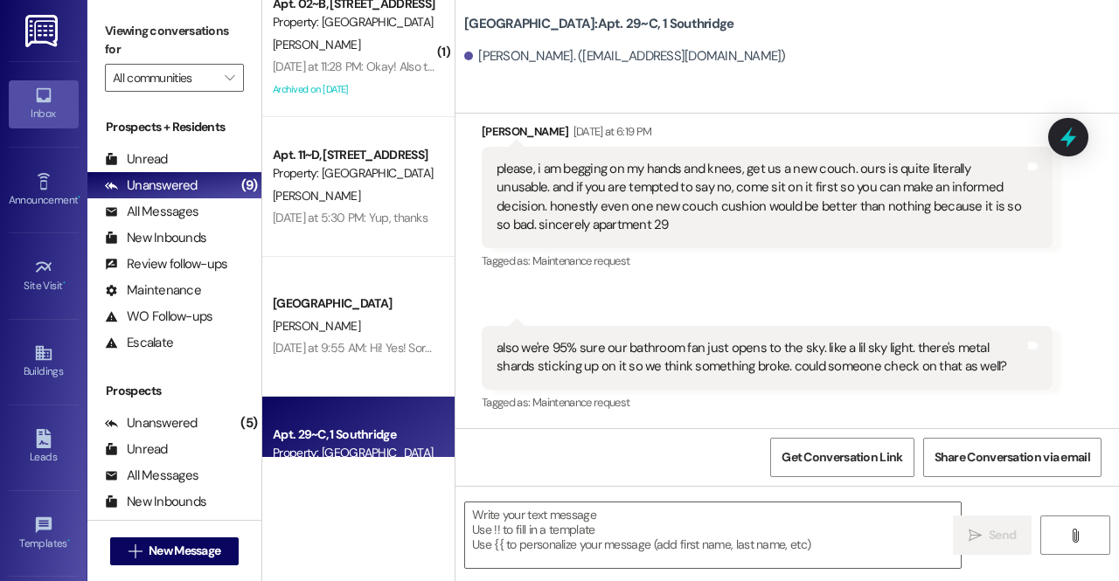
scroll to position [152, 0]
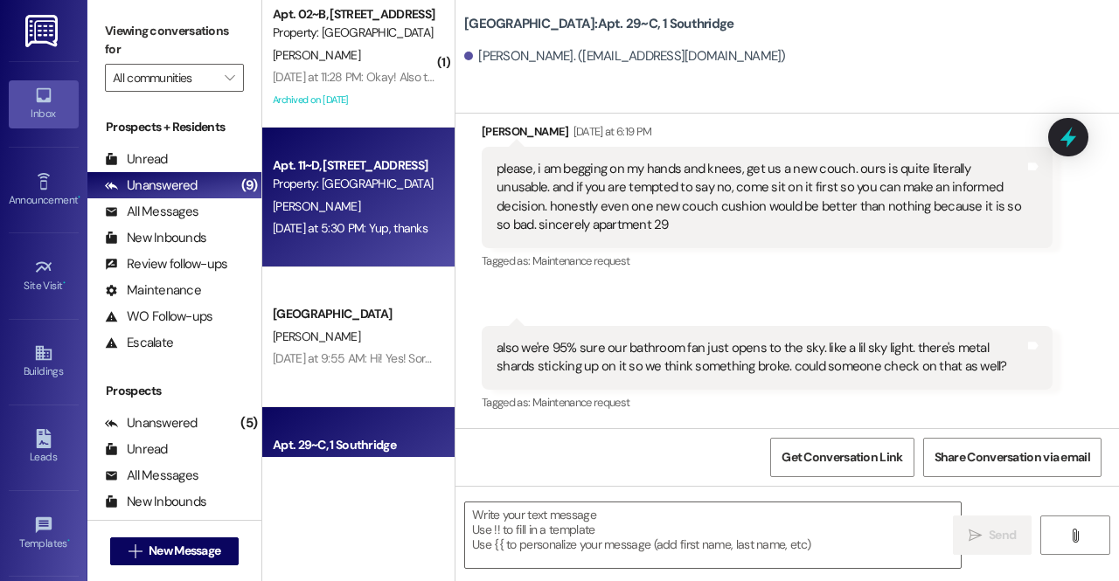
click at [339, 214] on div "[PERSON_NAME]" at bounding box center [353, 207] width 165 height 22
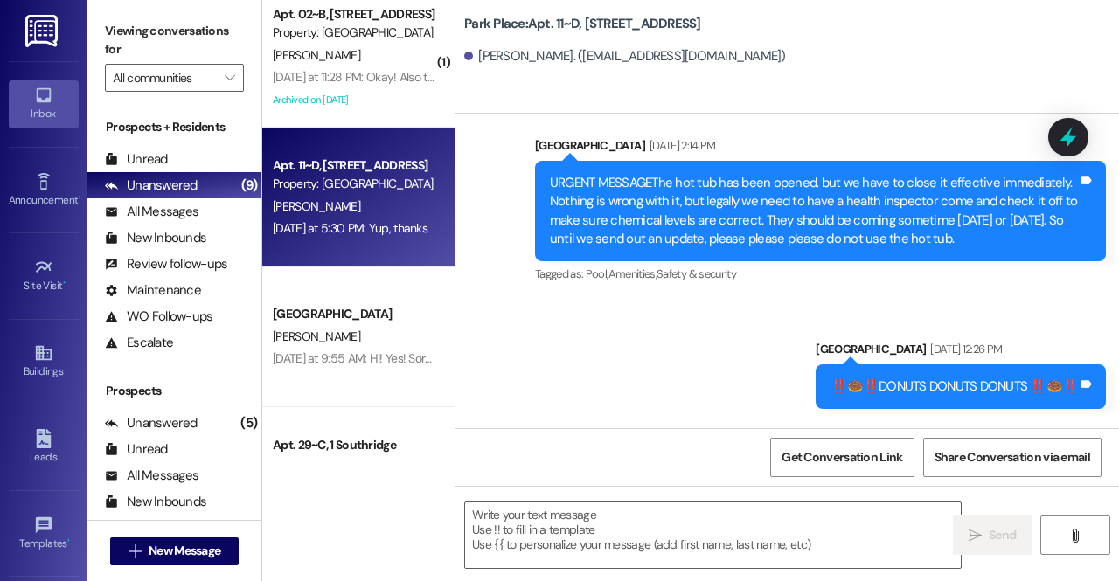
scroll to position [28281, 0]
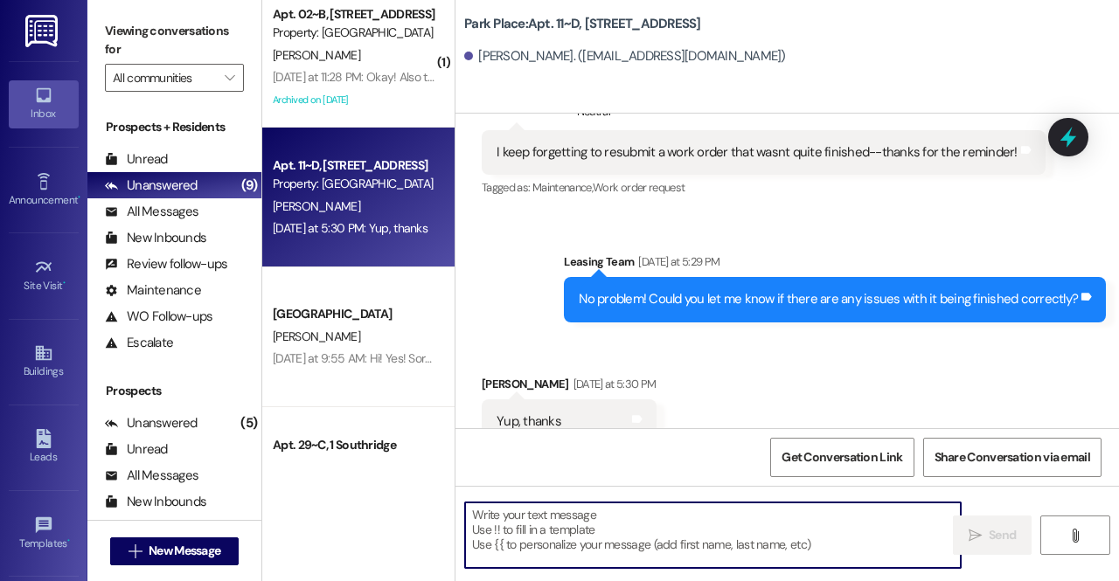
click at [613, 557] on textarea at bounding box center [713, 536] width 496 height 66
type textarea "."
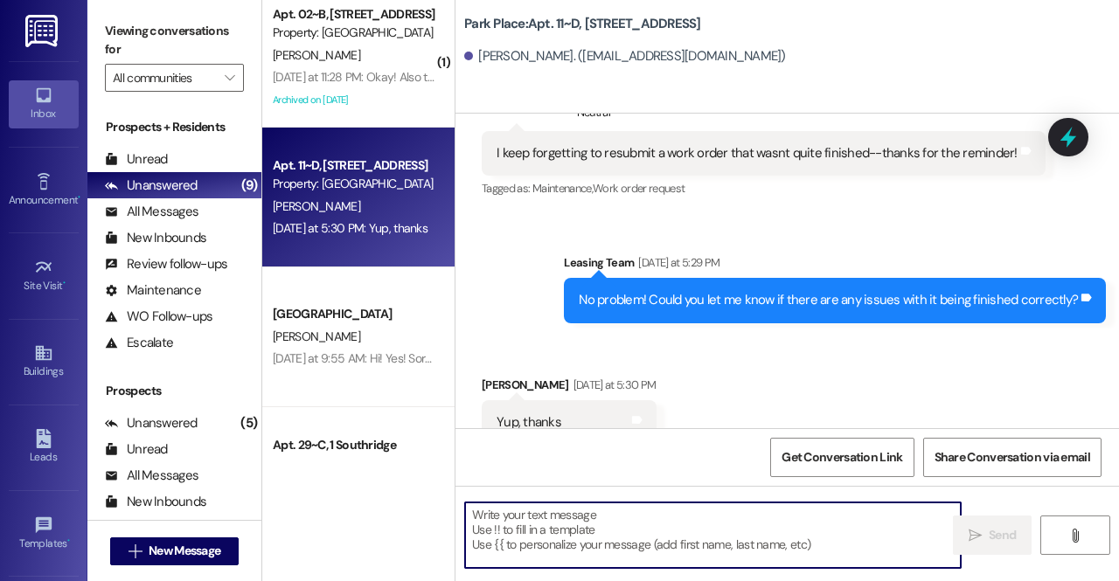
scroll to position [28403, 0]
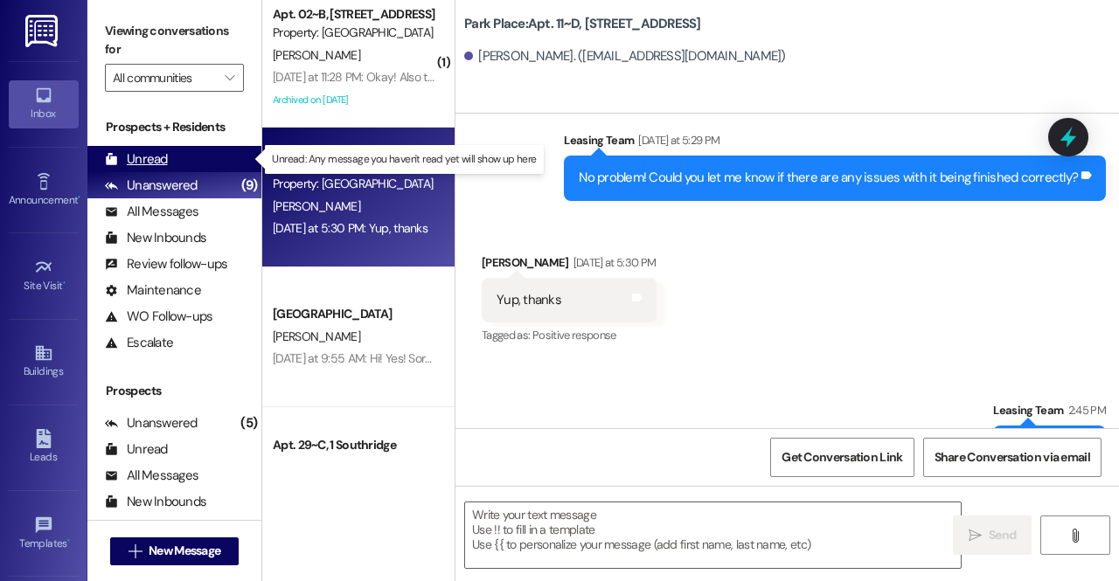
click at [189, 163] on div "Unread (0)" at bounding box center [174, 159] width 174 height 26
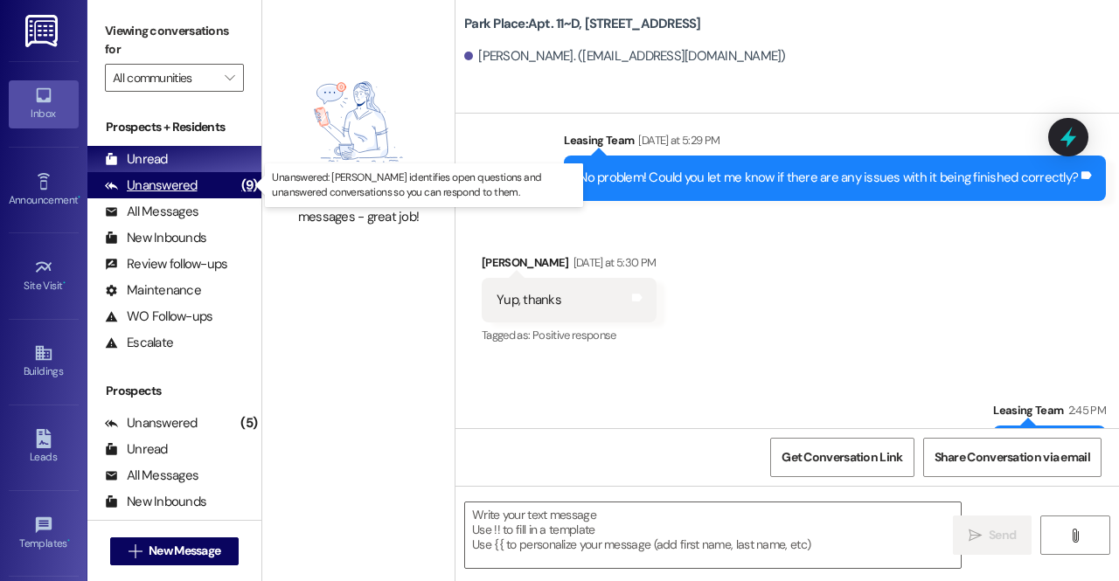
click at [221, 191] on div "Unanswered (9)" at bounding box center [174, 185] width 174 height 26
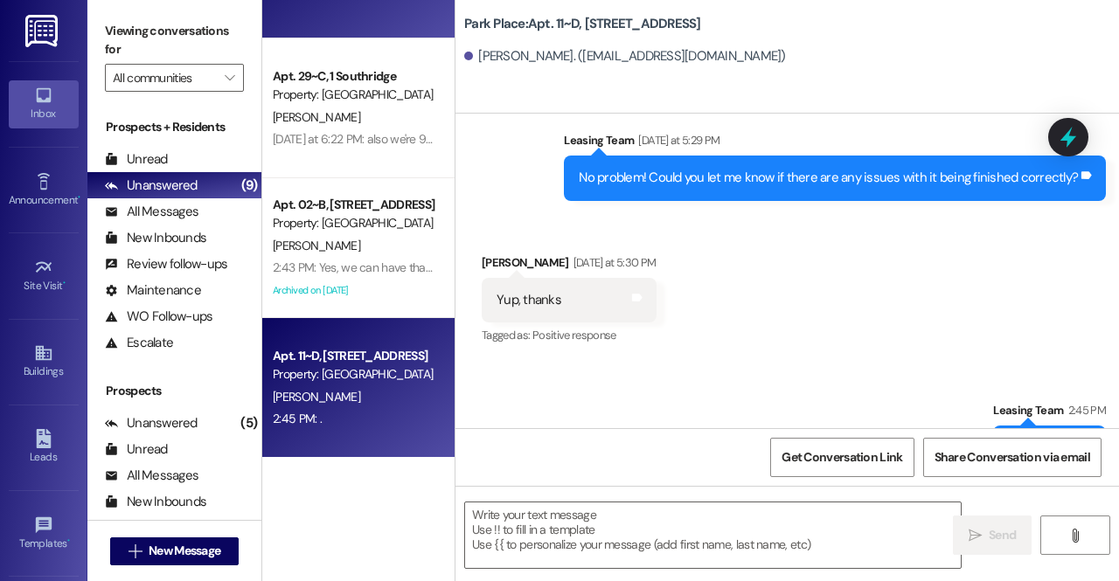
scroll to position [0, 0]
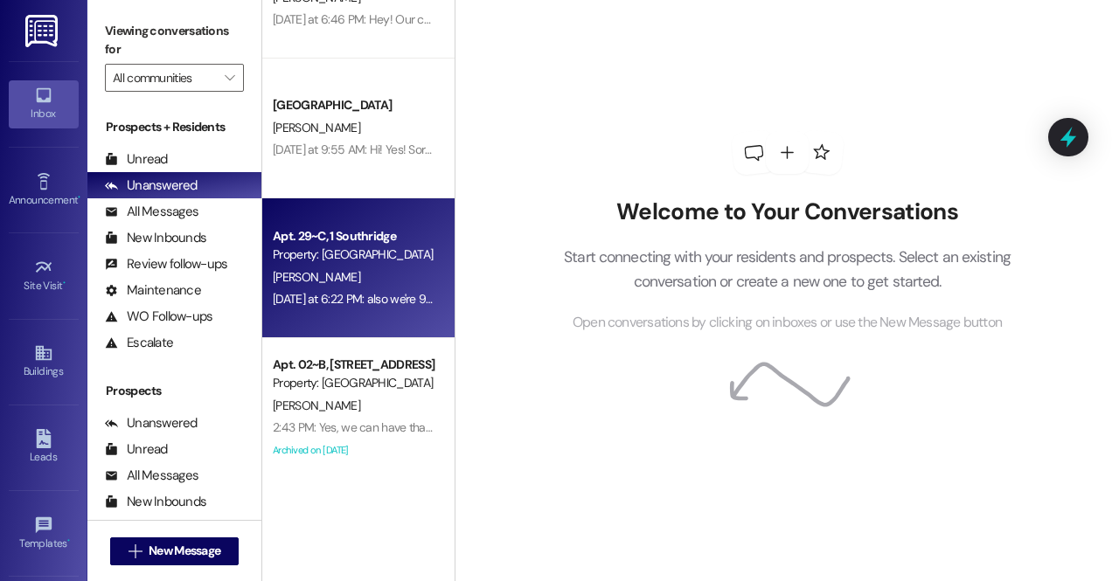
scroll to position [241, 0]
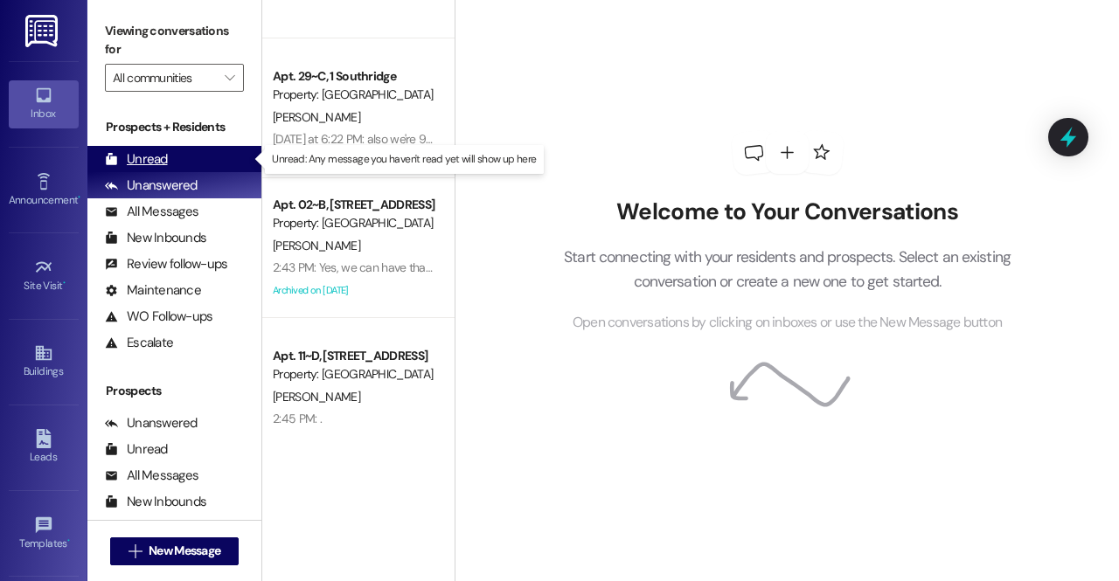
click at [159, 167] on div "Unread" at bounding box center [136, 159] width 63 height 18
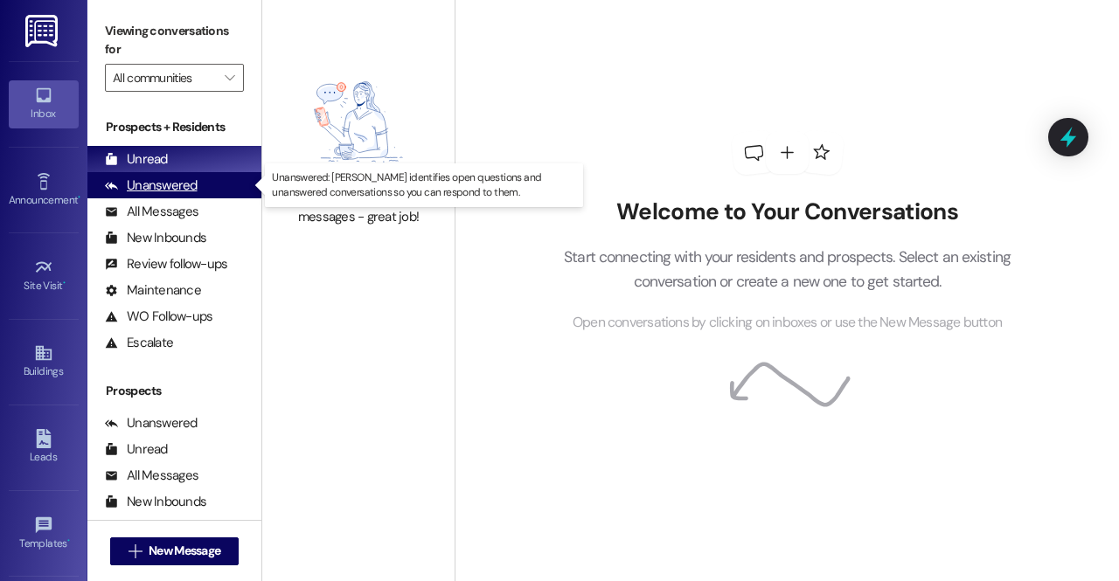
click at [186, 184] on div "Unanswered" at bounding box center [151, 186] width 93 height 18
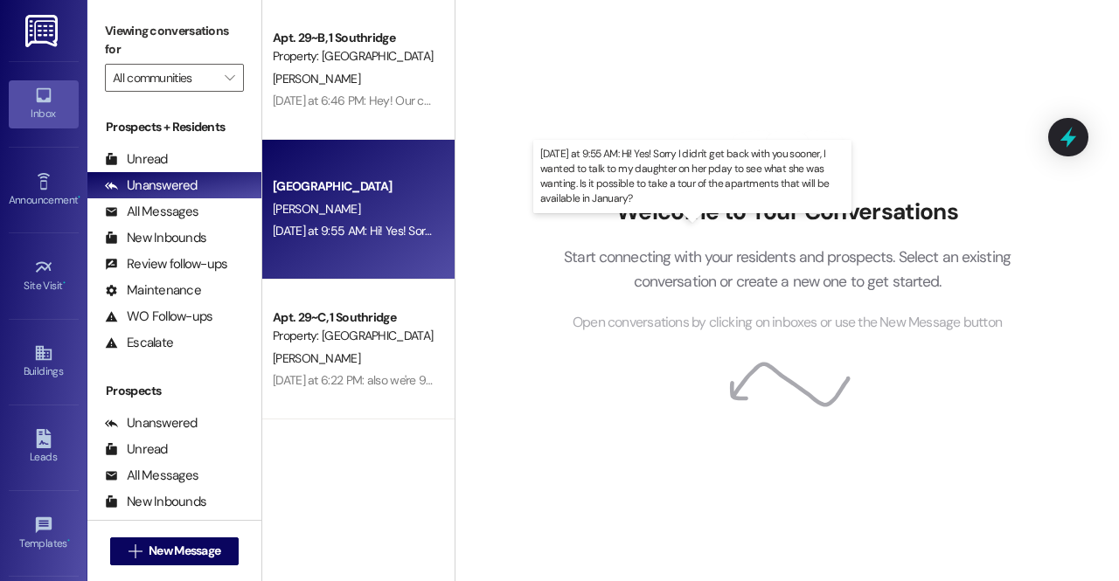
click at [352, 237] on div "[DATE] at 9:55 AM: Hi! Yes! Sorry I didn't get back with you sooner, I wanted t…" at bounding box center [825, 231] width 1104 height 16
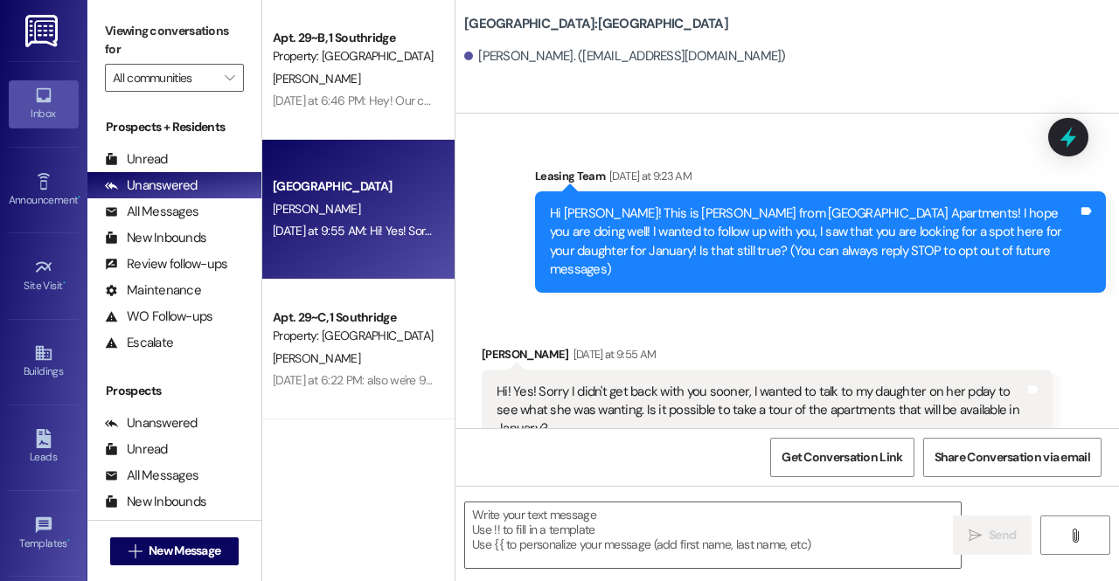
scroll to position [17, 0]
